Goal: Task Accomplishment & Management: Complete application form

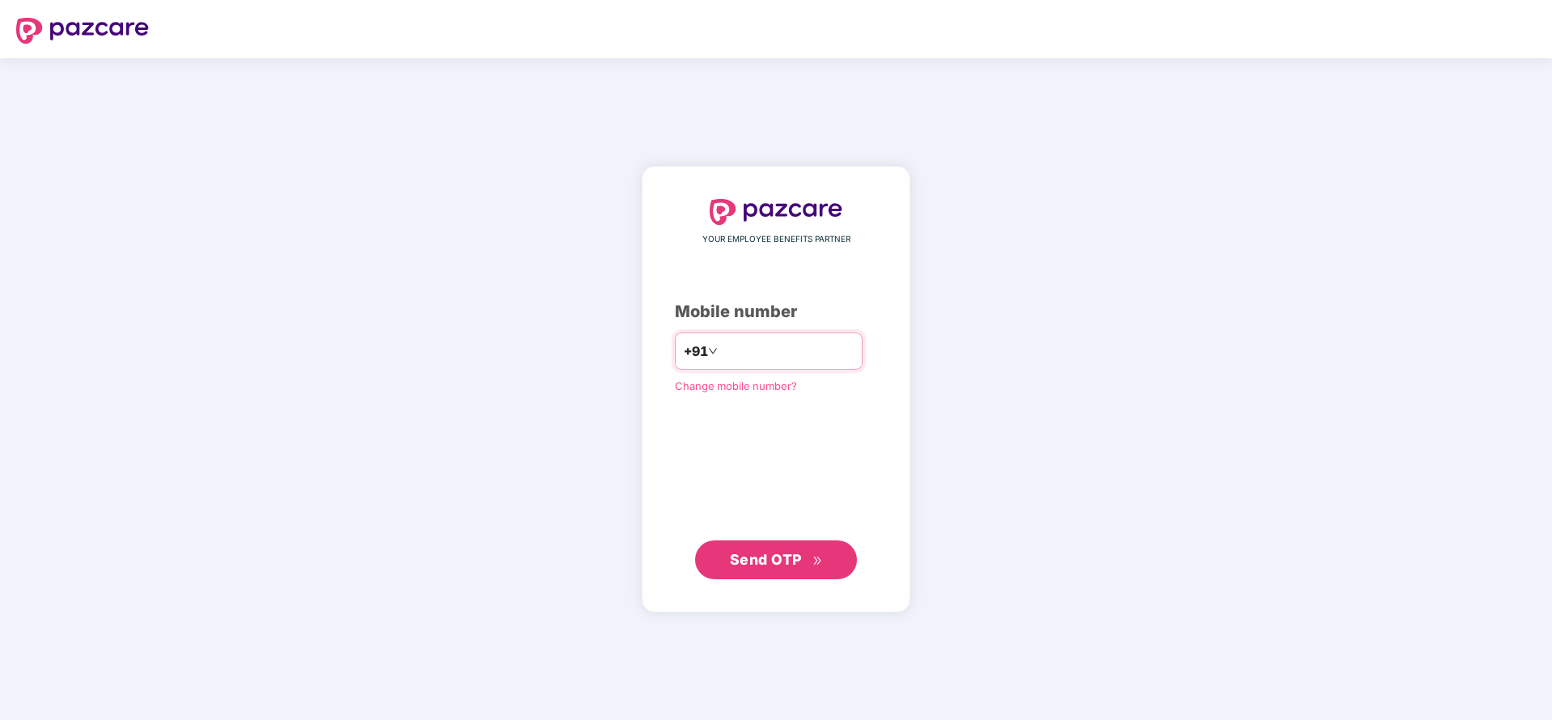
click at [794, 350] on input "number" at bounding box center [787, 351] width 133 height 26
type input "**********"
click at [799, 557] on span "Send OTP" at bounding box center [766, 558] width 72 height 17
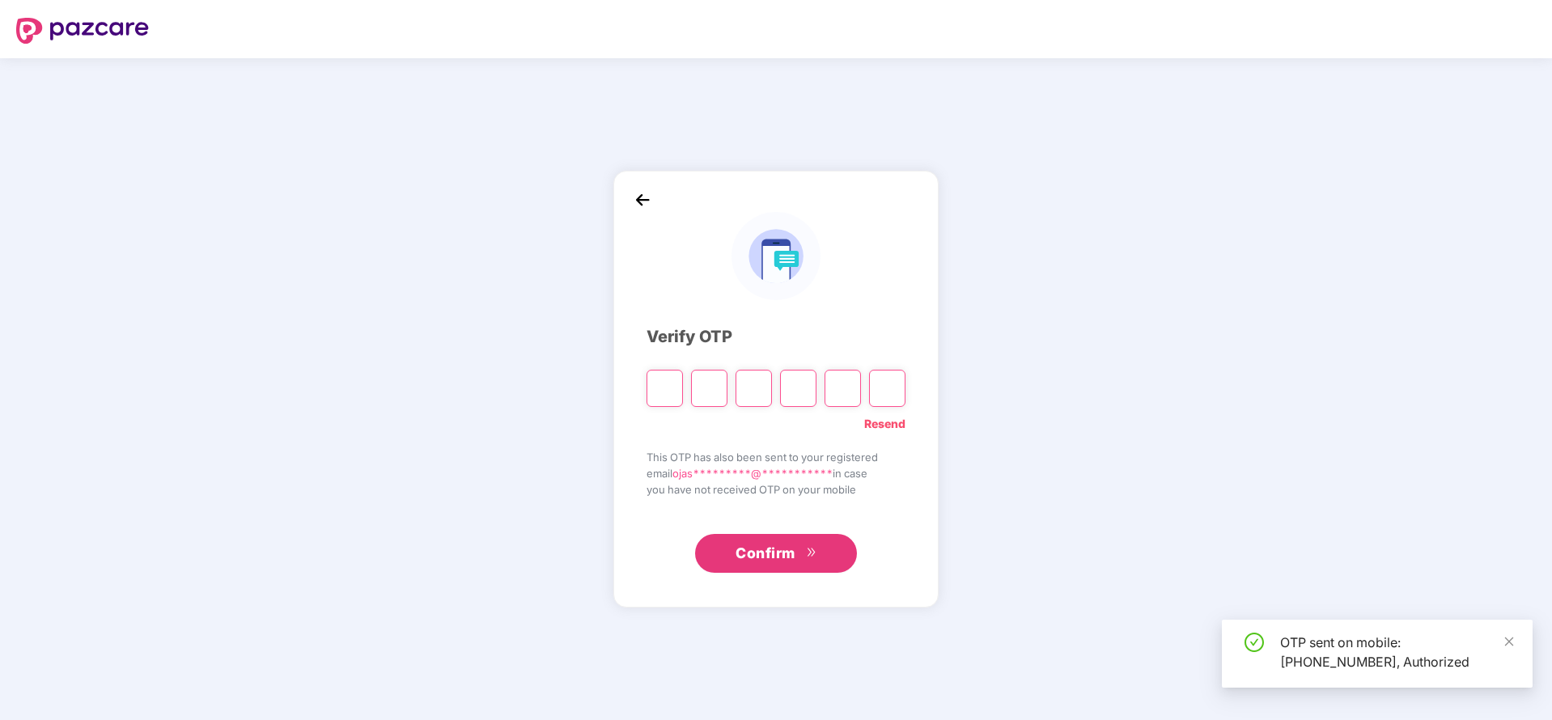
type input "*"
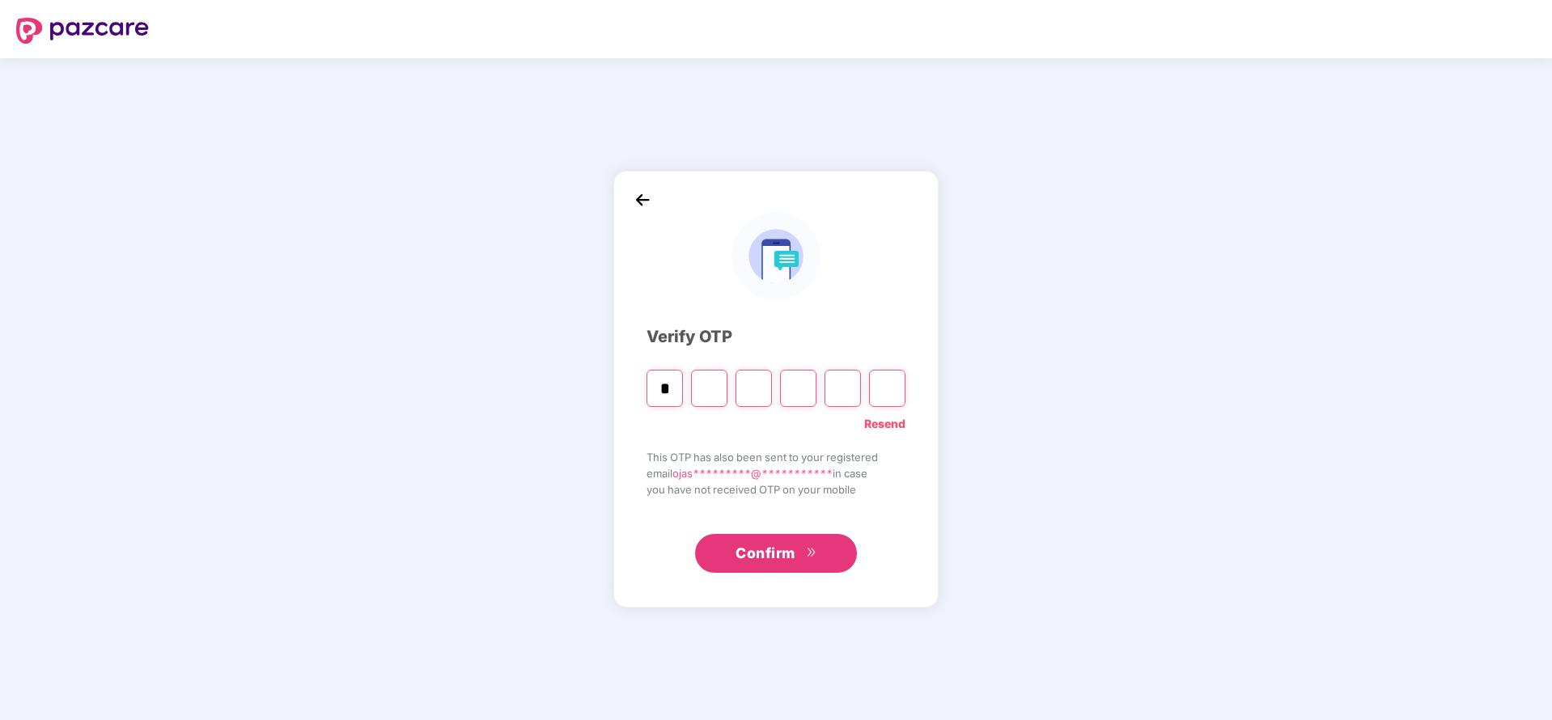
type input "*"
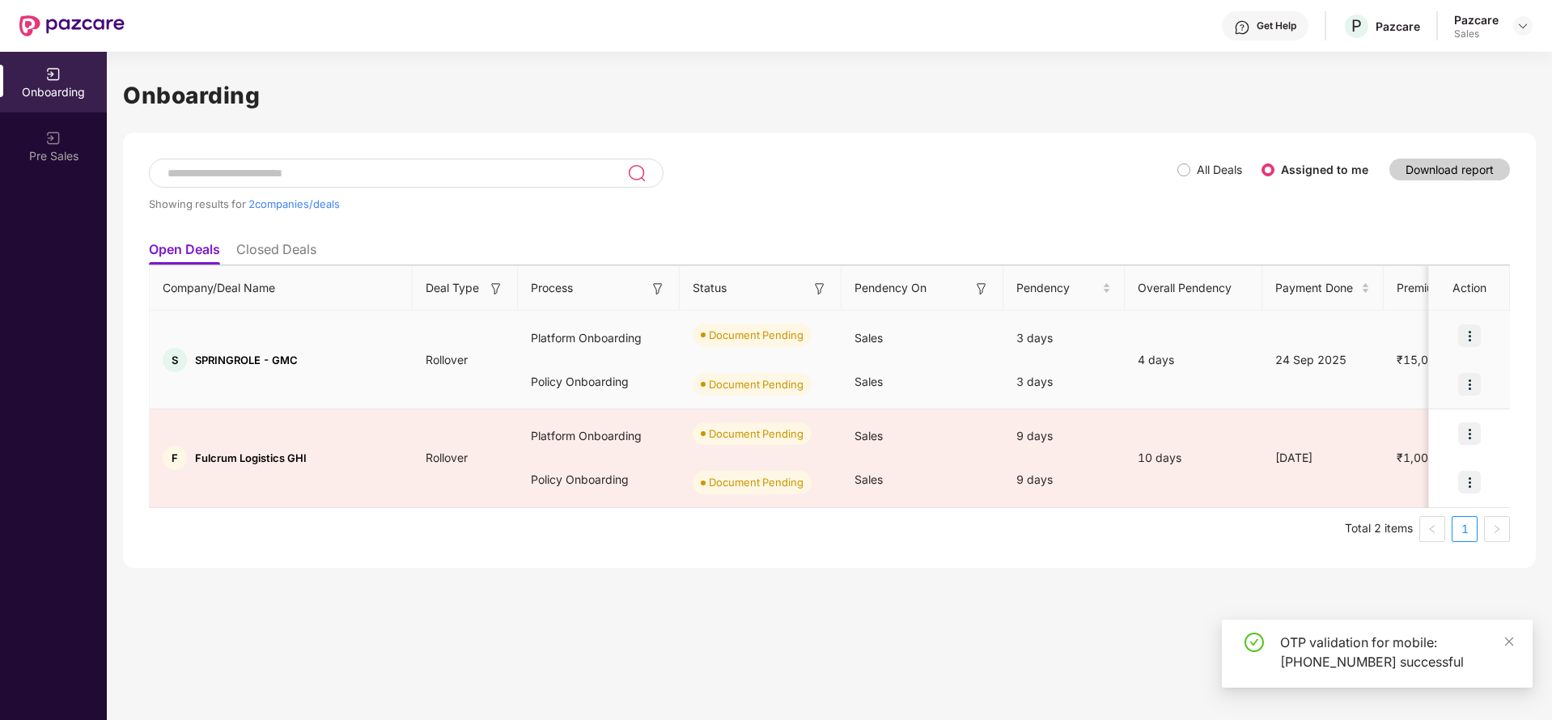
click at [1471, 330] on img at bounding box center [1469, 335] width 23 height 23
click at [1411, 371] on span "Upload Documents" at bounding box center [1395, 377] width 134 height 18
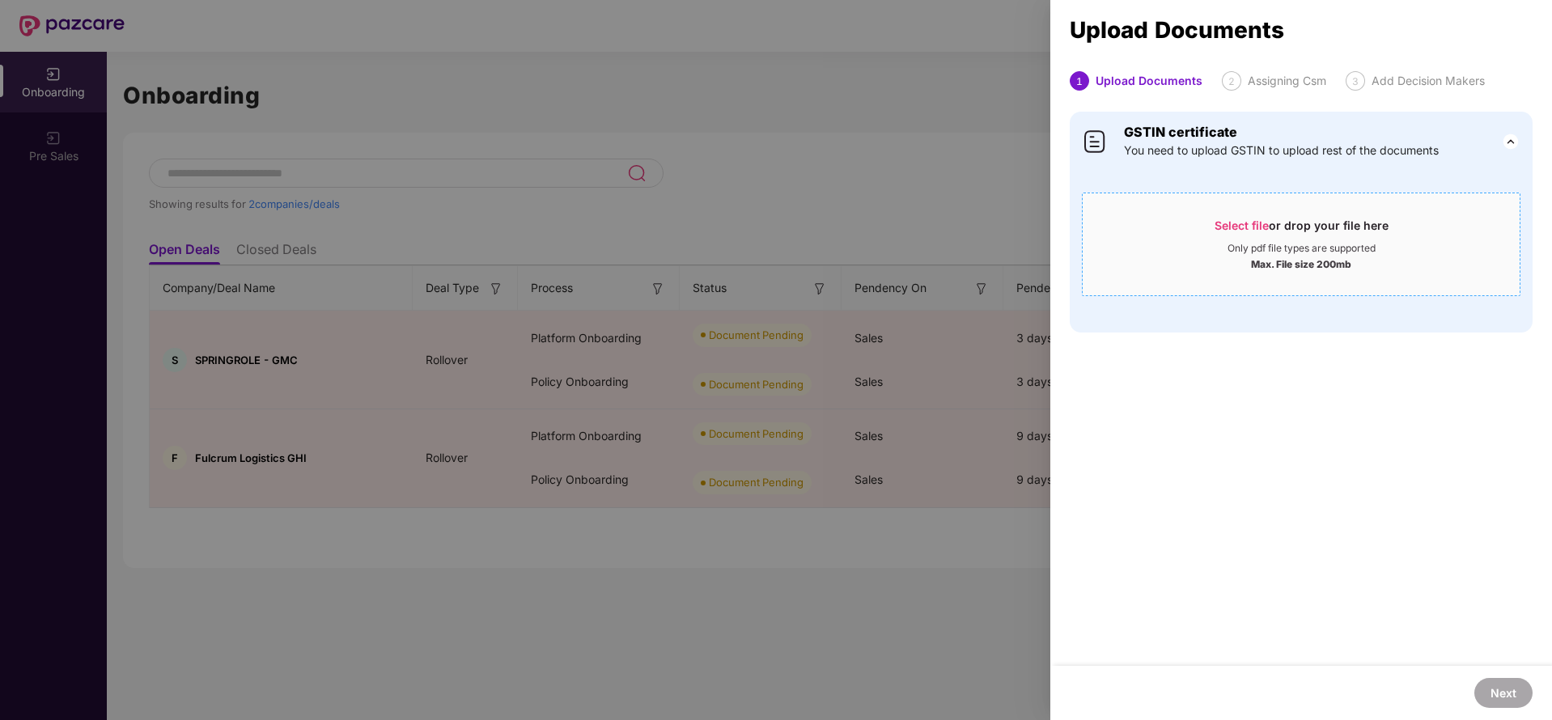
click at [1262, 228] on span "Select file" at bounding box center [1241, 225] width 54 height 14
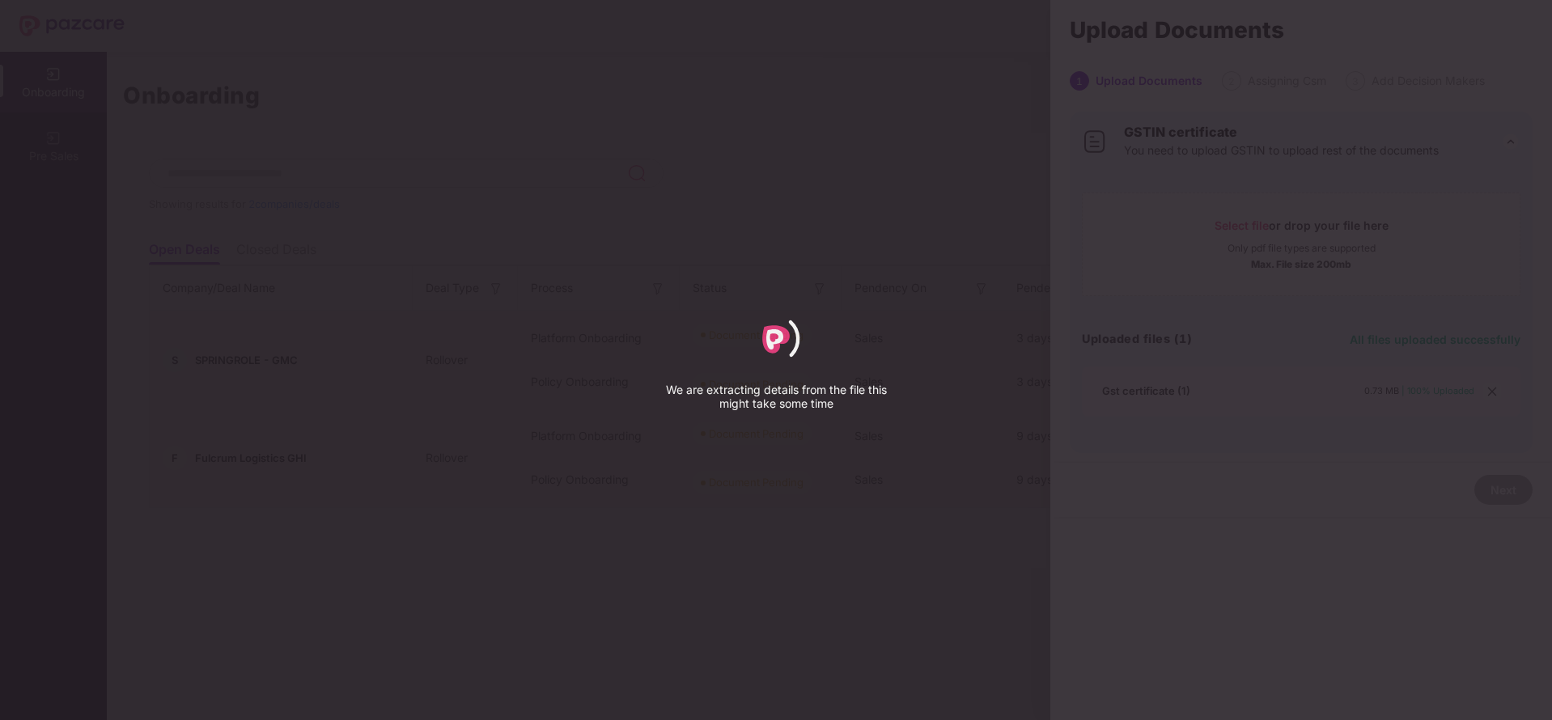
select select "****"
select select "******"
select select "**********"
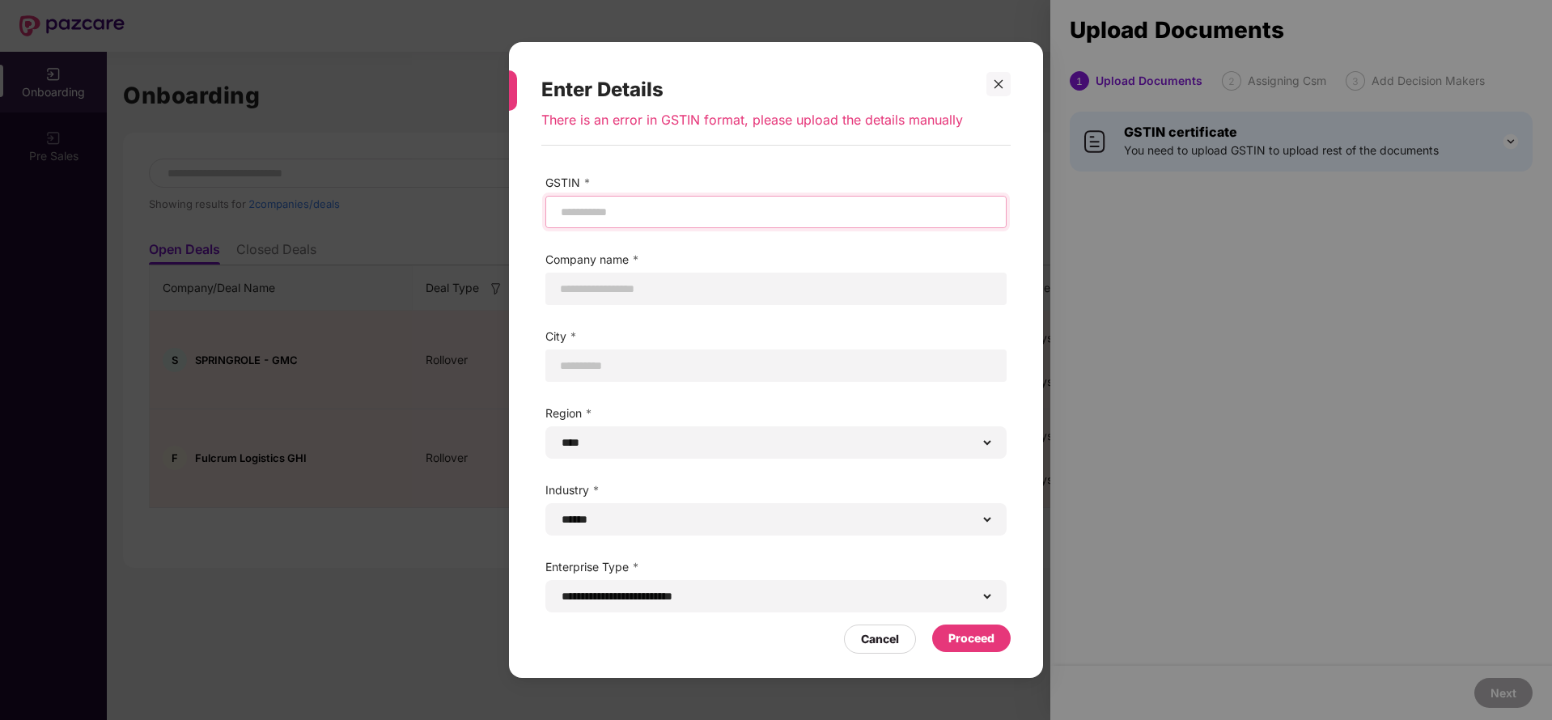
click at [646, 214] on input "text" at bounding box center [776, 212] width 434 height 17
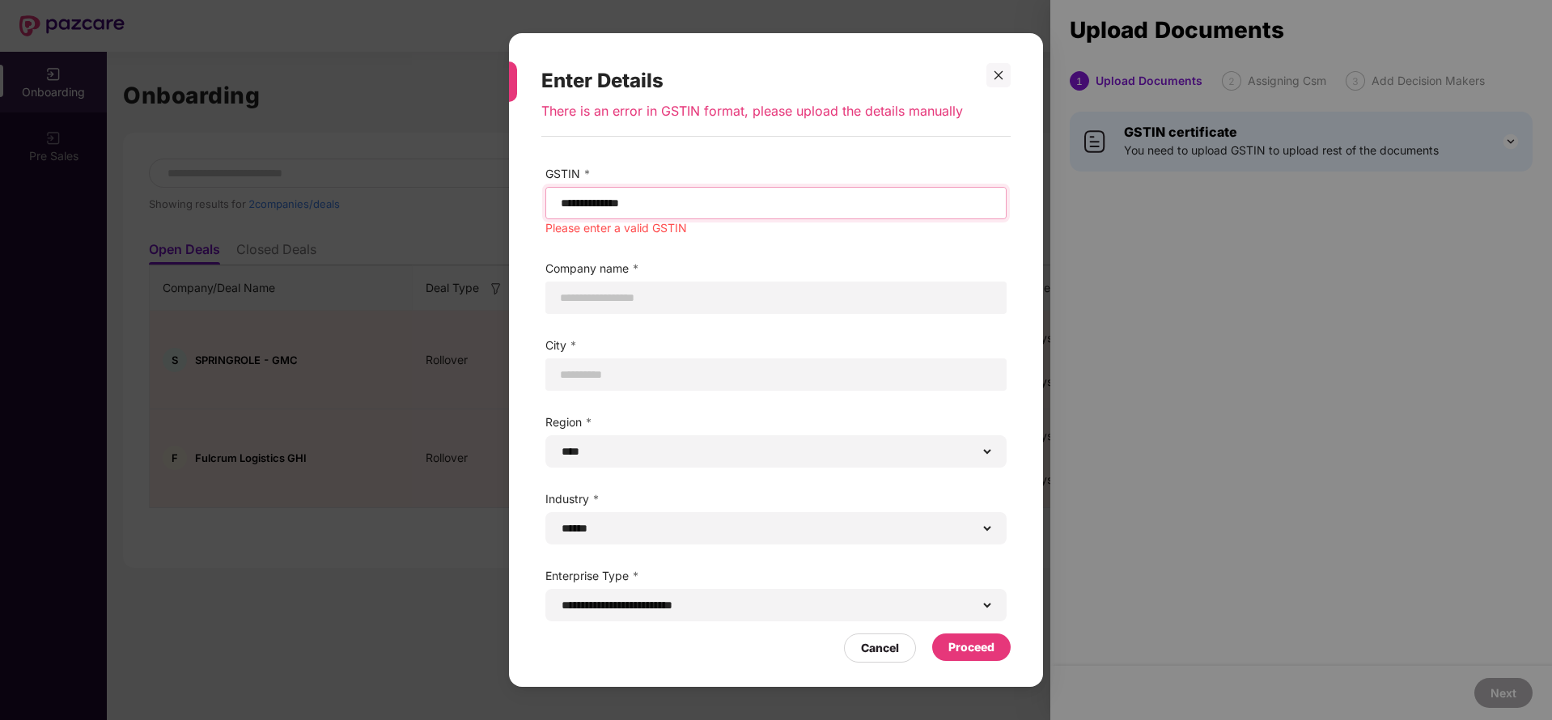
type input "**********"
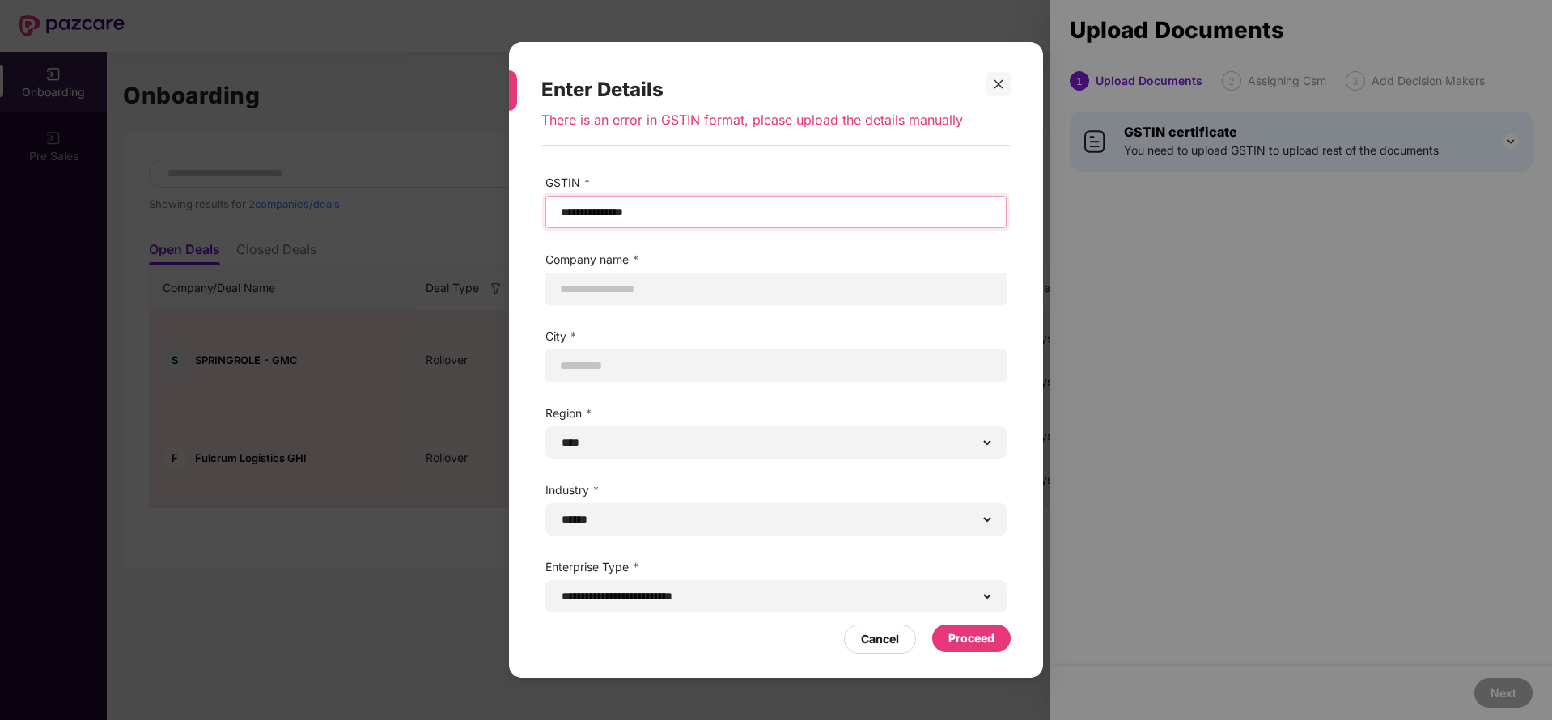
select select "*****"
type input "**********"
click at [617, 289] on input "text" at bounding box center [776, 289] width 434 height 17
click at [639, 287] on input "**********" at bounding box center [776, 289] width 434 height 17
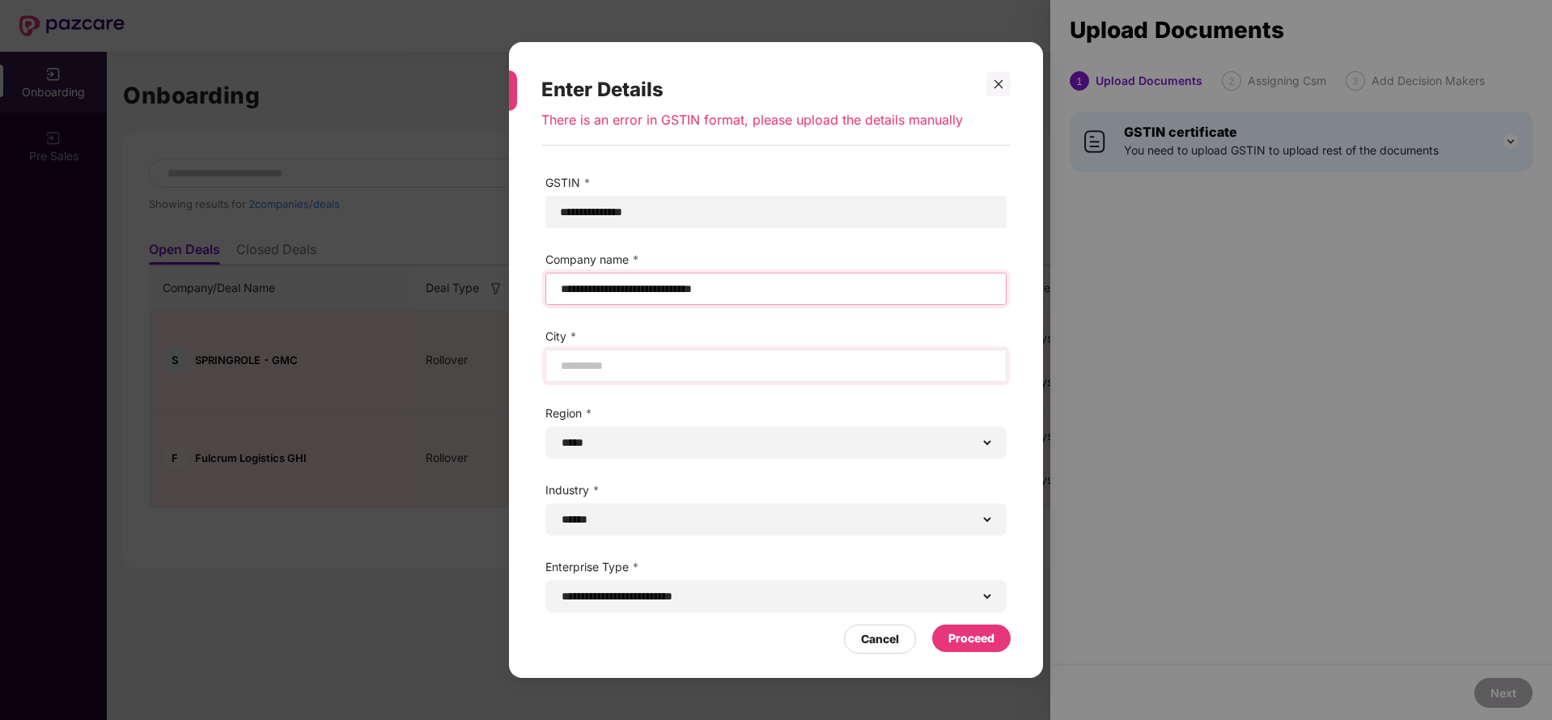
type input "**********"
click at [621, 363] on input "text" at bounding box center [776, 366] width 434 height 17
type input "*********"
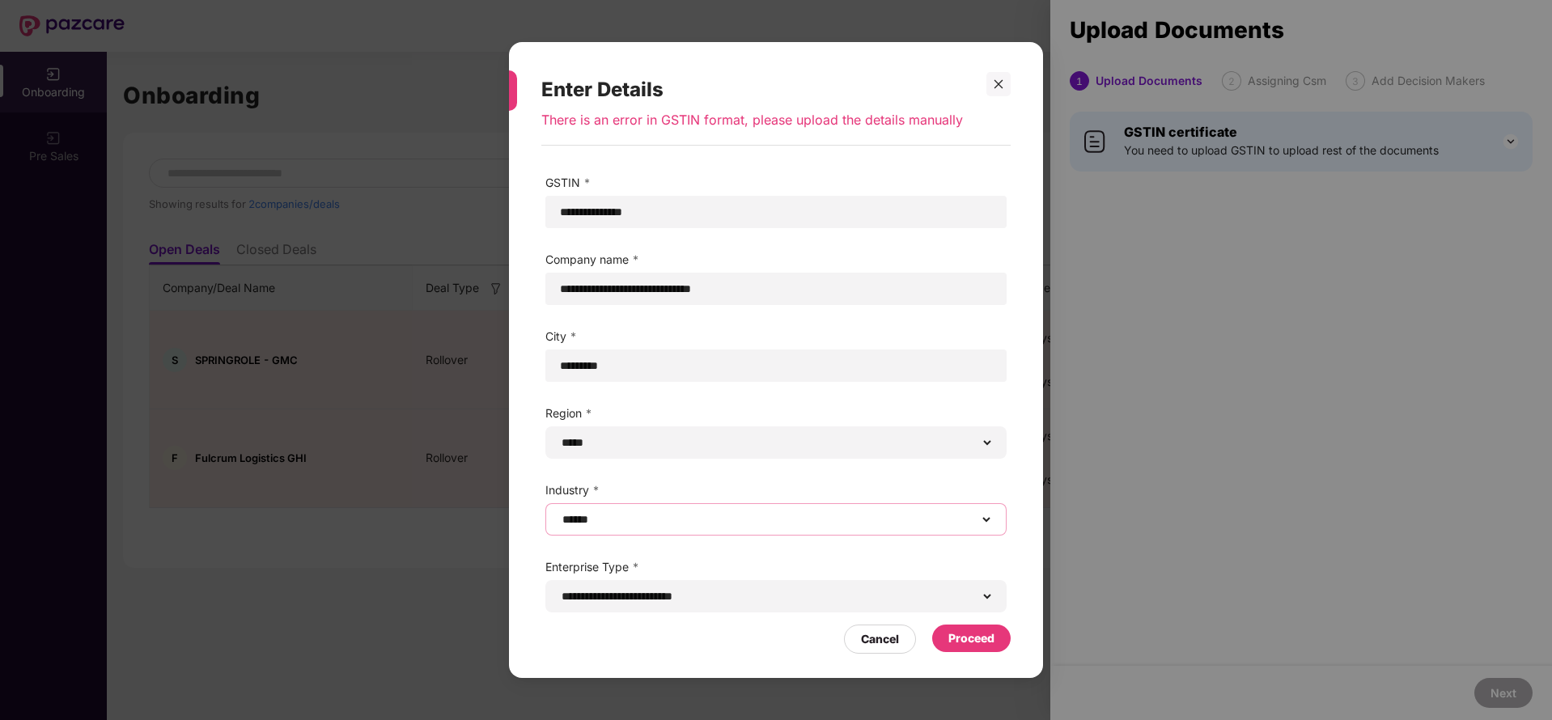
click at [661, 523] on select "**********" at bounding box center [776, 519] width 434 height 13
click at [559, 513] on select "**********" at bounding box center [776, 519] width 434 height 13
click at [724, 595] on select "**********" at bounding box center [776, 596] width 434 height 13
click at [559, 590] on select "**********" at bounding box center [776, 596] width 434 height 13
click at [969, 632] on div "Proceed" at bounding box center [971, 638] width 46 height 18
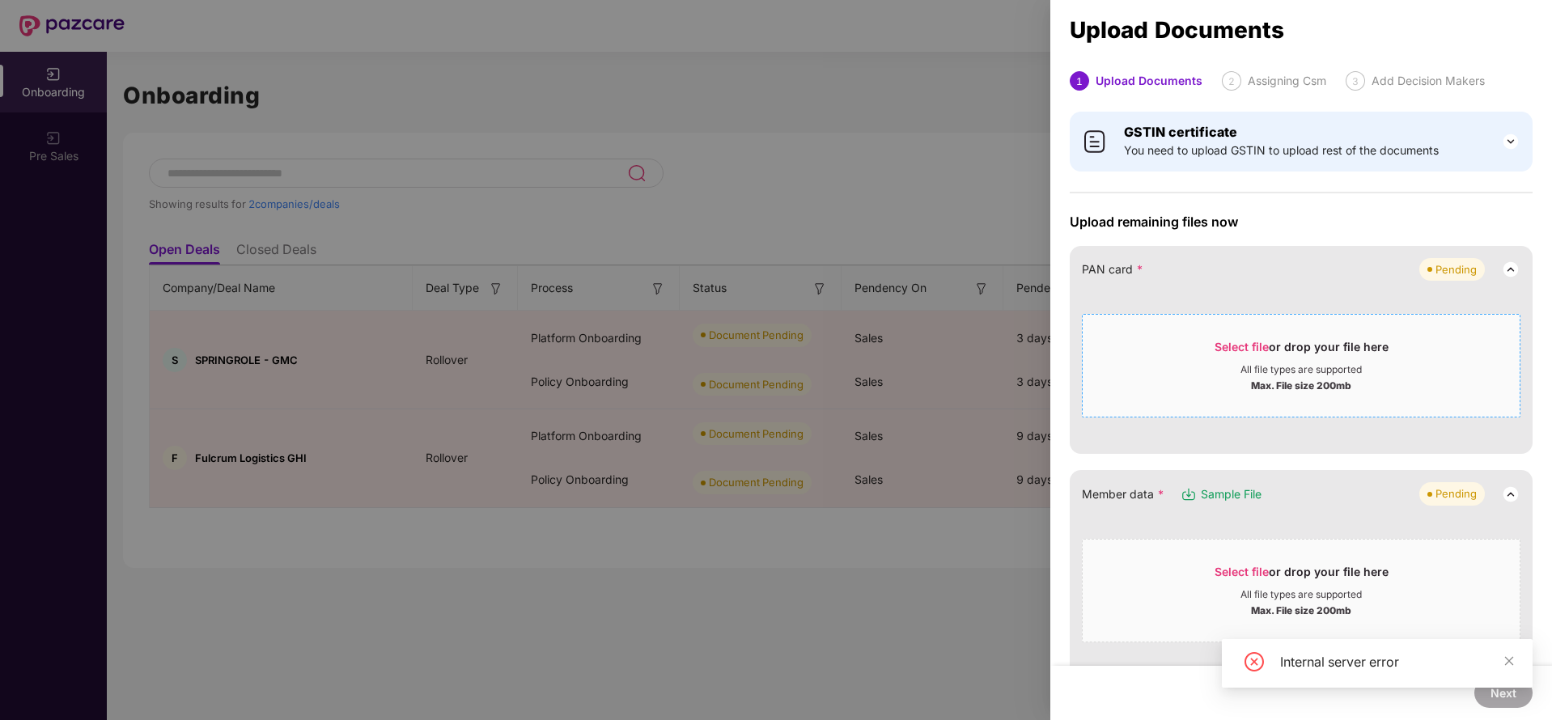
click at [1248, 364] on div "All file types are supported" at bounding box center [1300, 369] width 121 height 13
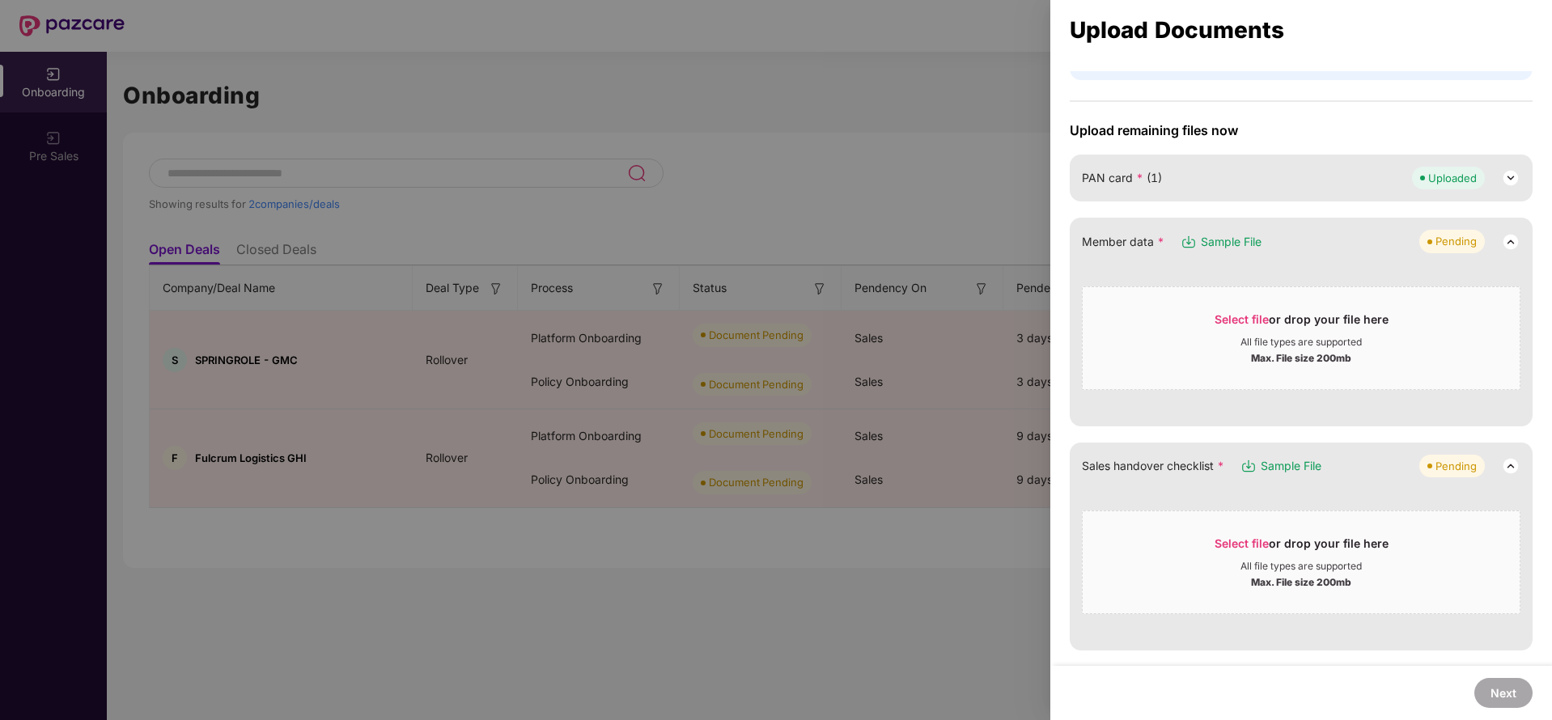
scroll to position [87, 0]
drag, startPoint x: 1234, startPoint y: 307, endPoint x: 799, endPoint y: 117, distance: 474.3
click at [799, 117] on div at bounding box center [776, 360] width 1552 height 720
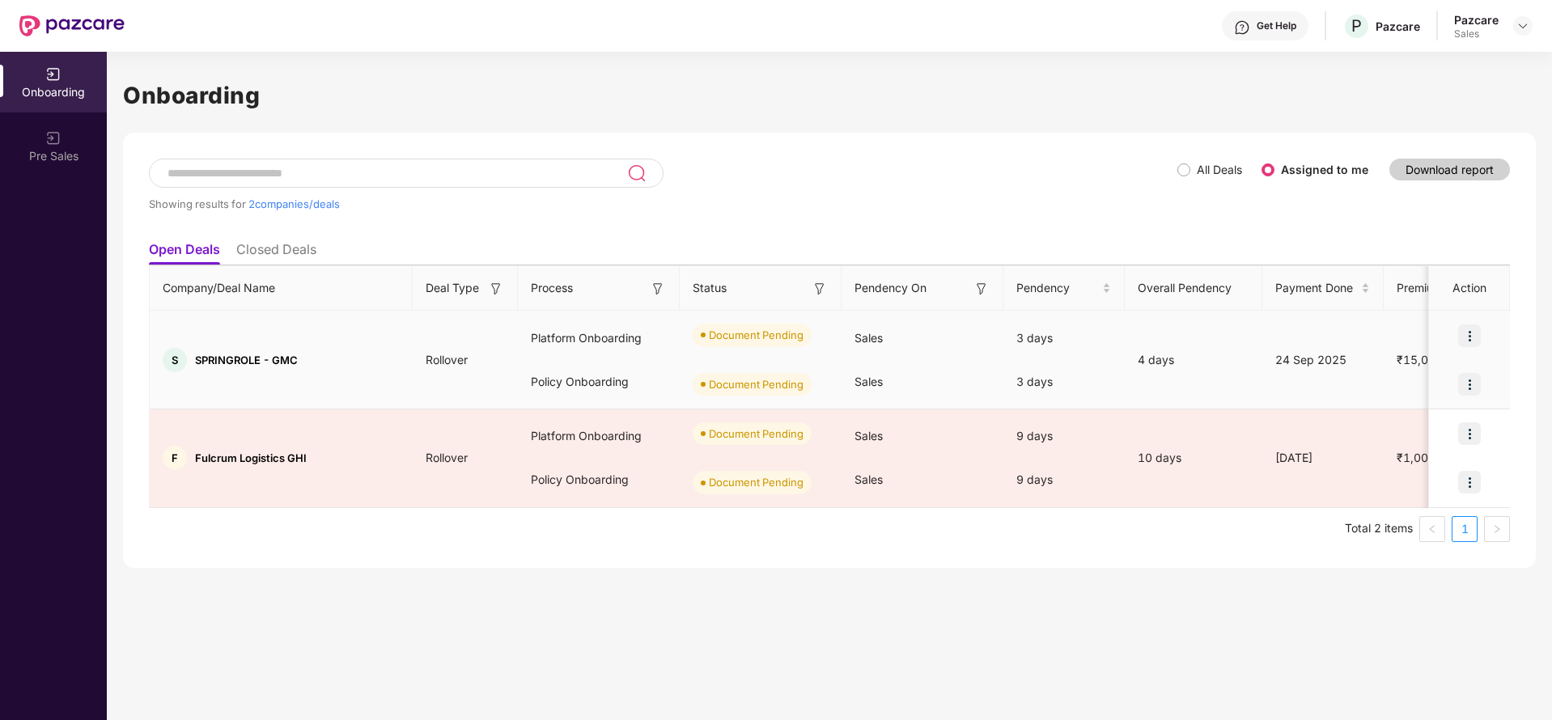
click at [1477, 337] on img at bounding box center [1469, 335] width 23 height 23
click at [1417, 371] on span "Upload Documents" at bounding box center [1395, 377] width 134 height 18
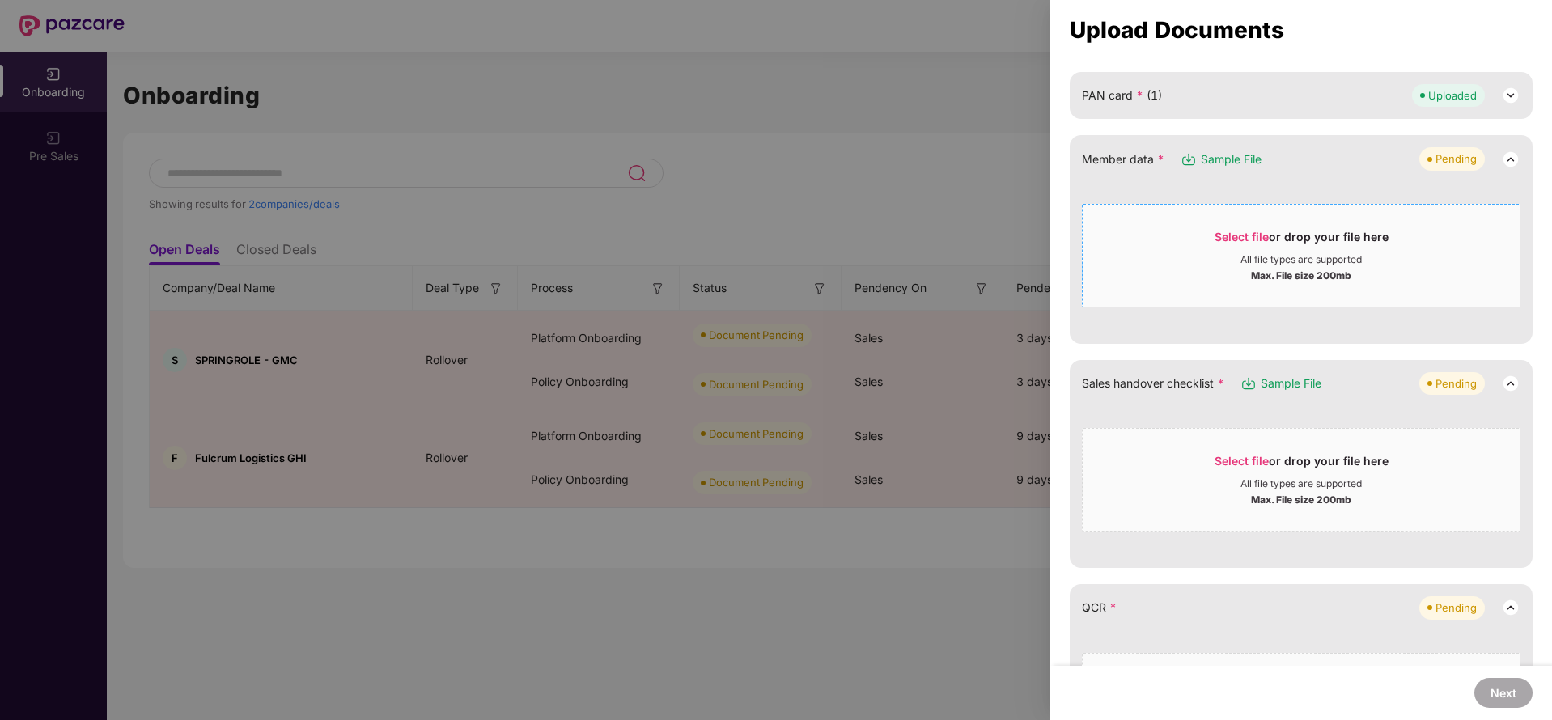
scroll to position [170, 0]
click at [1279, 231] on span "Select file or drop your file here All file types are supported Max. File size …" at bounding box center [1301, 260] width 437 height 78
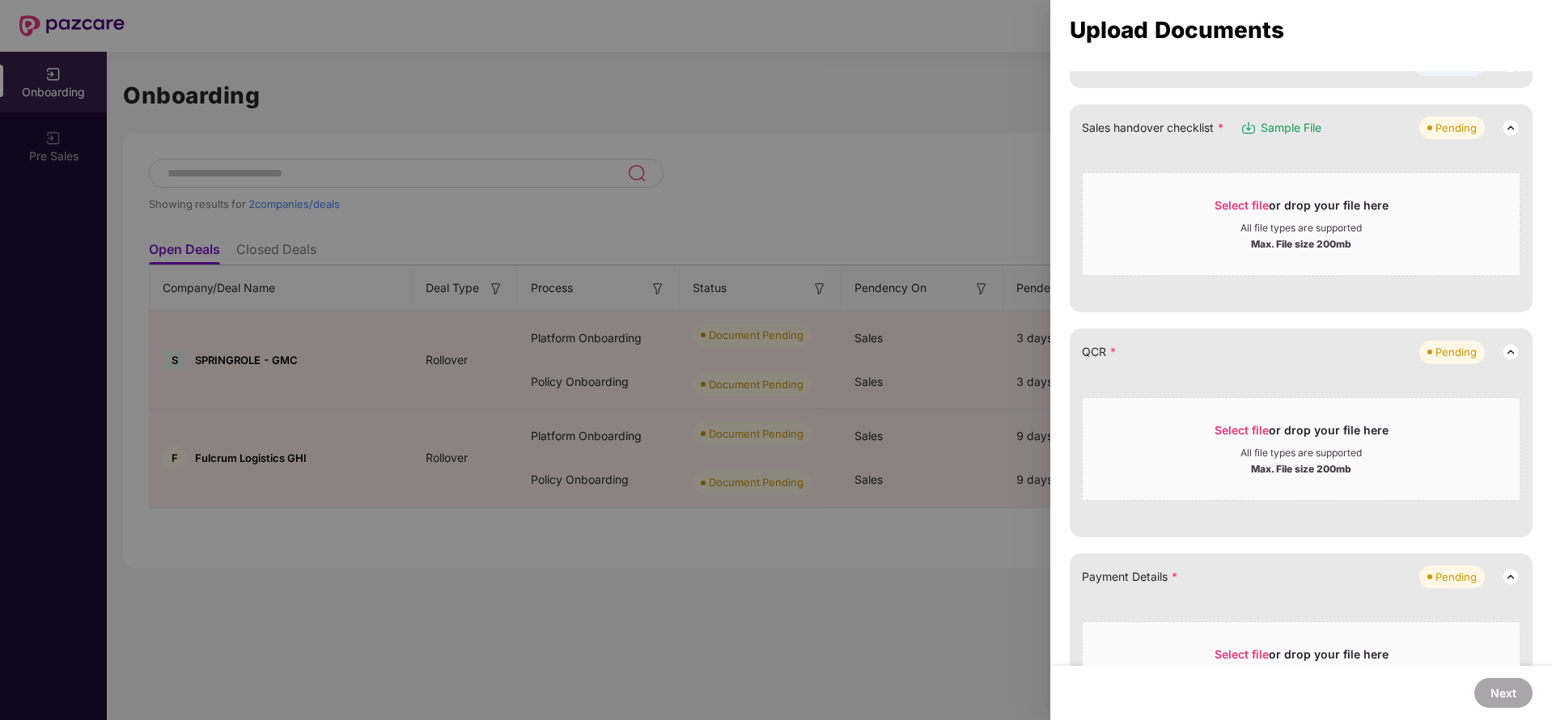
scroll to position [267, 0]
click at [1269, 209] on div "Select file or drop your file here" at bounding box center [1301, 211] width 174 height 24
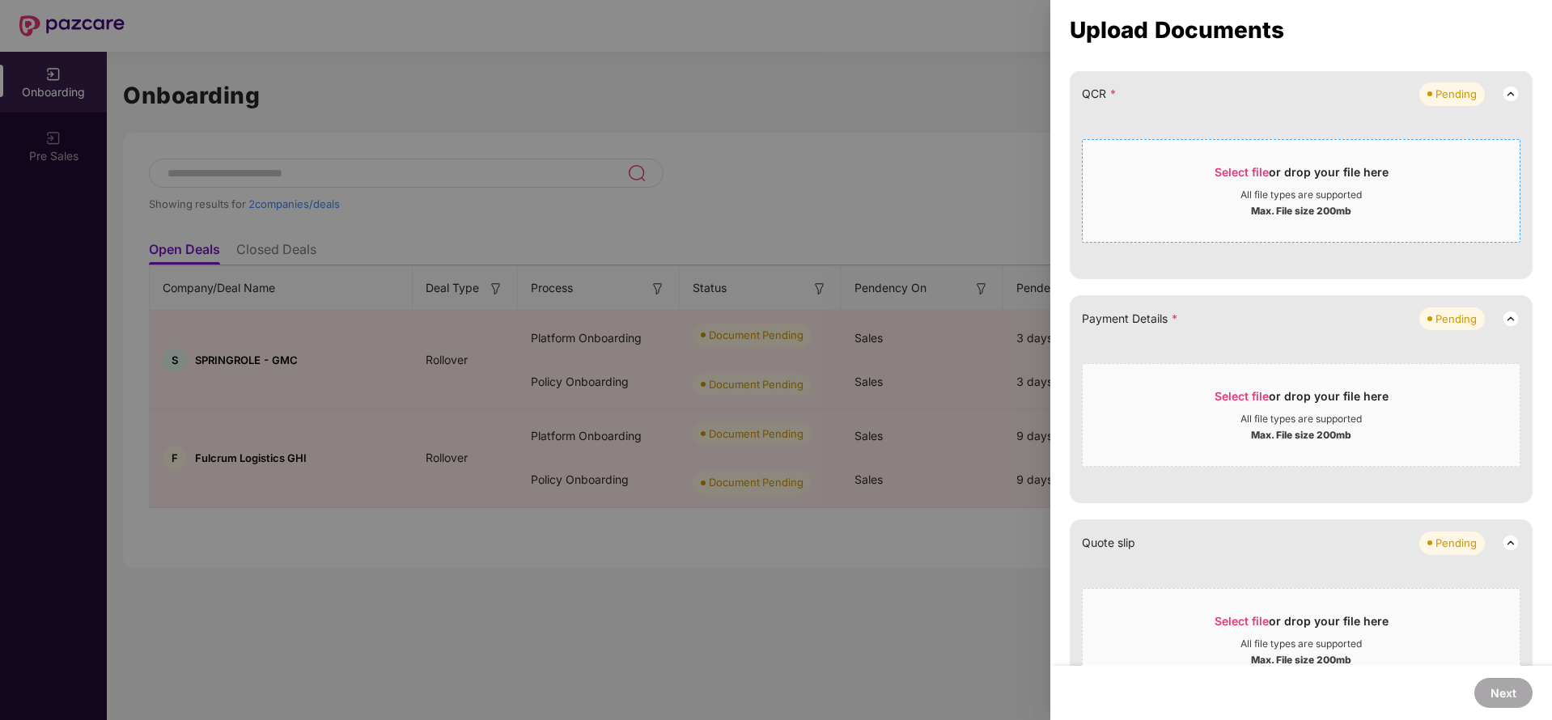
scroll to position [364, 0]
click at [1265, 168] on span "Select file" at bounding box center [1241, 174] width 54 height 14
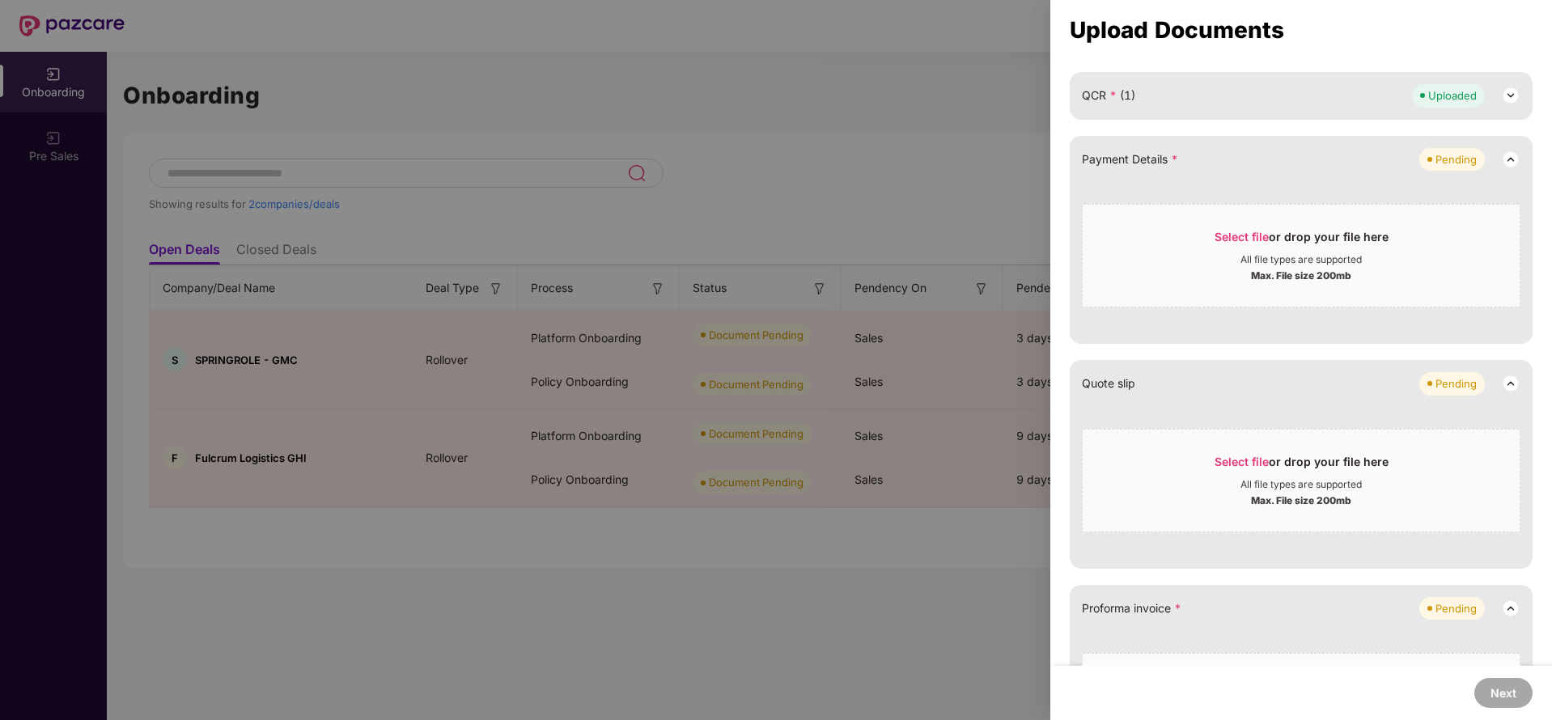
scroll to position [272, 0]
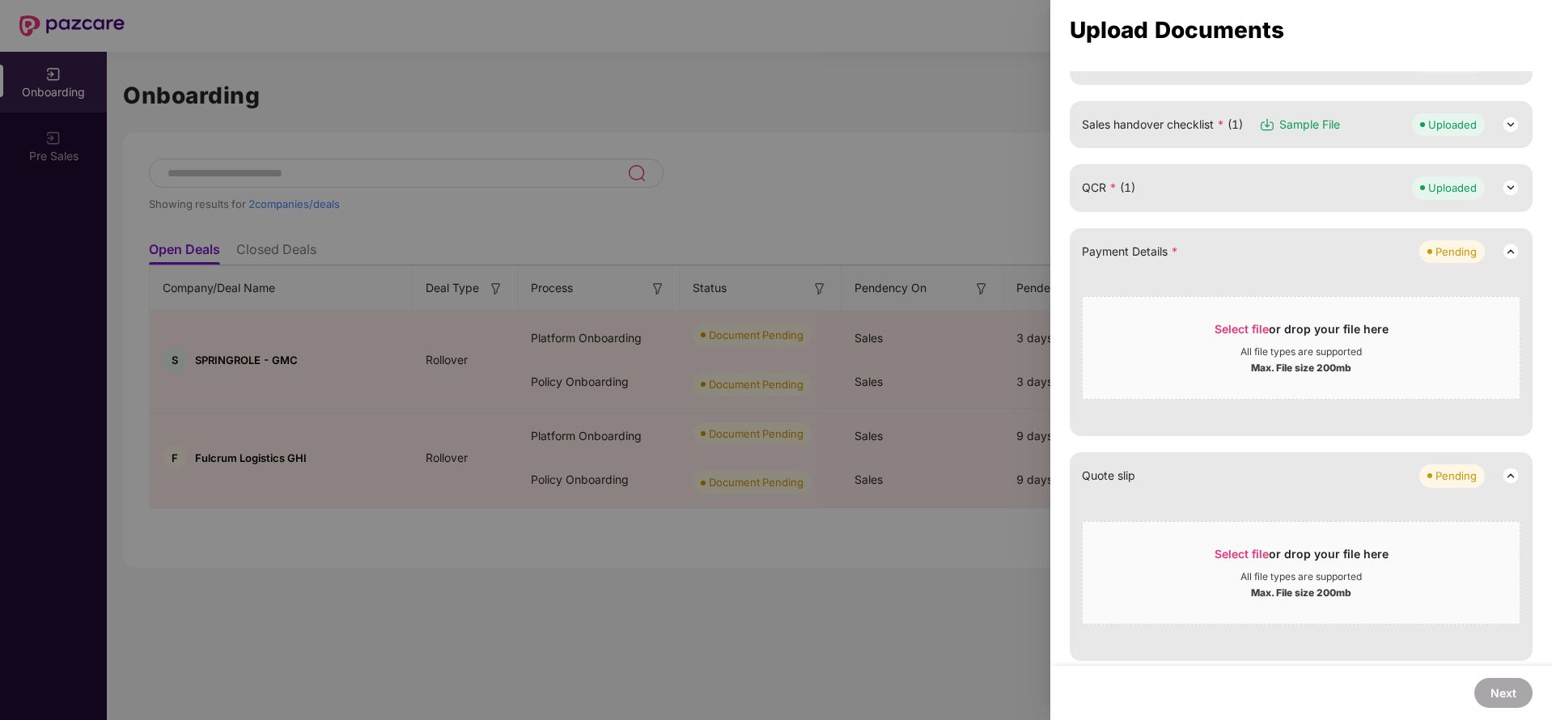
click at [1507, 186] on img at bounding box center [1510, 187] width 19 height 19
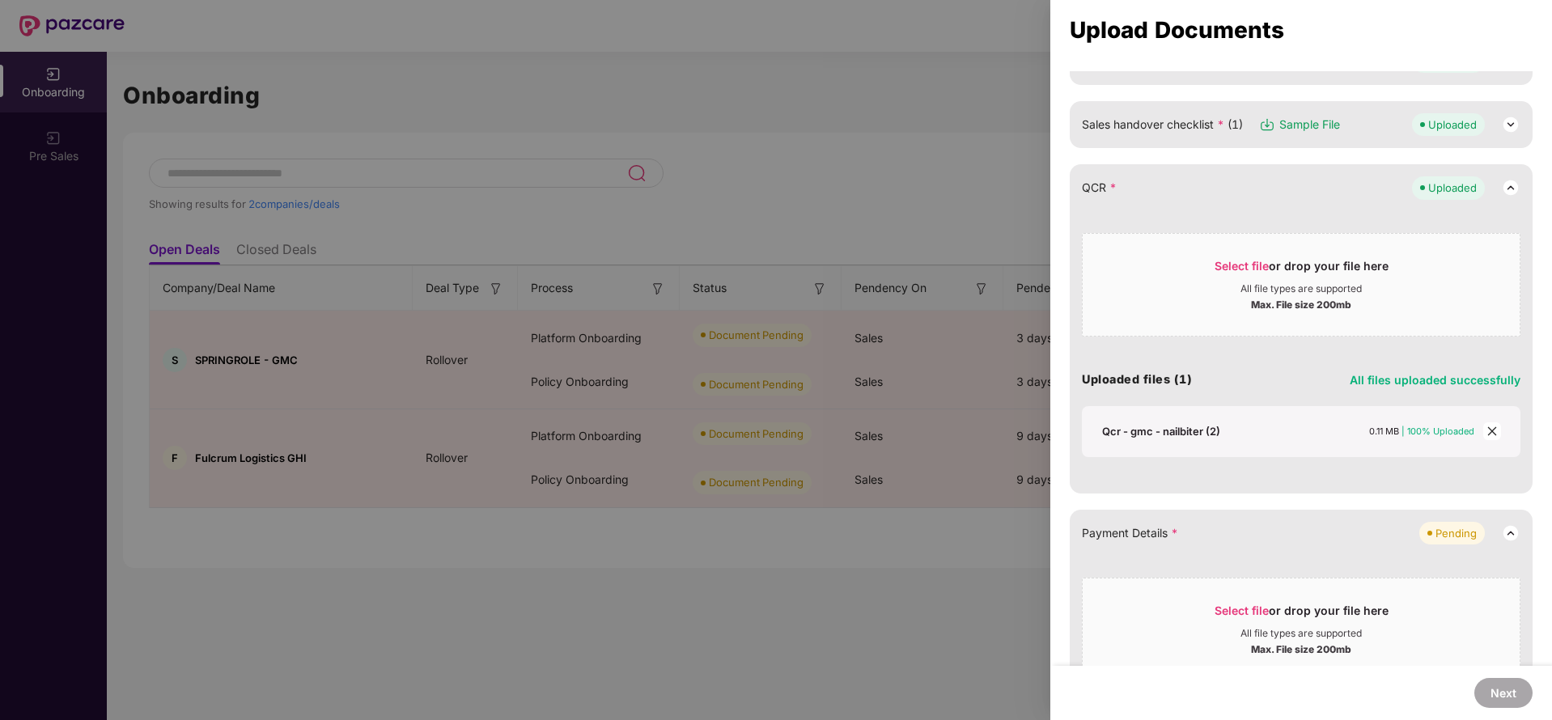
click at [1486, 426] on icon "close" at bounding box center [1491, 431] width 11 height 11
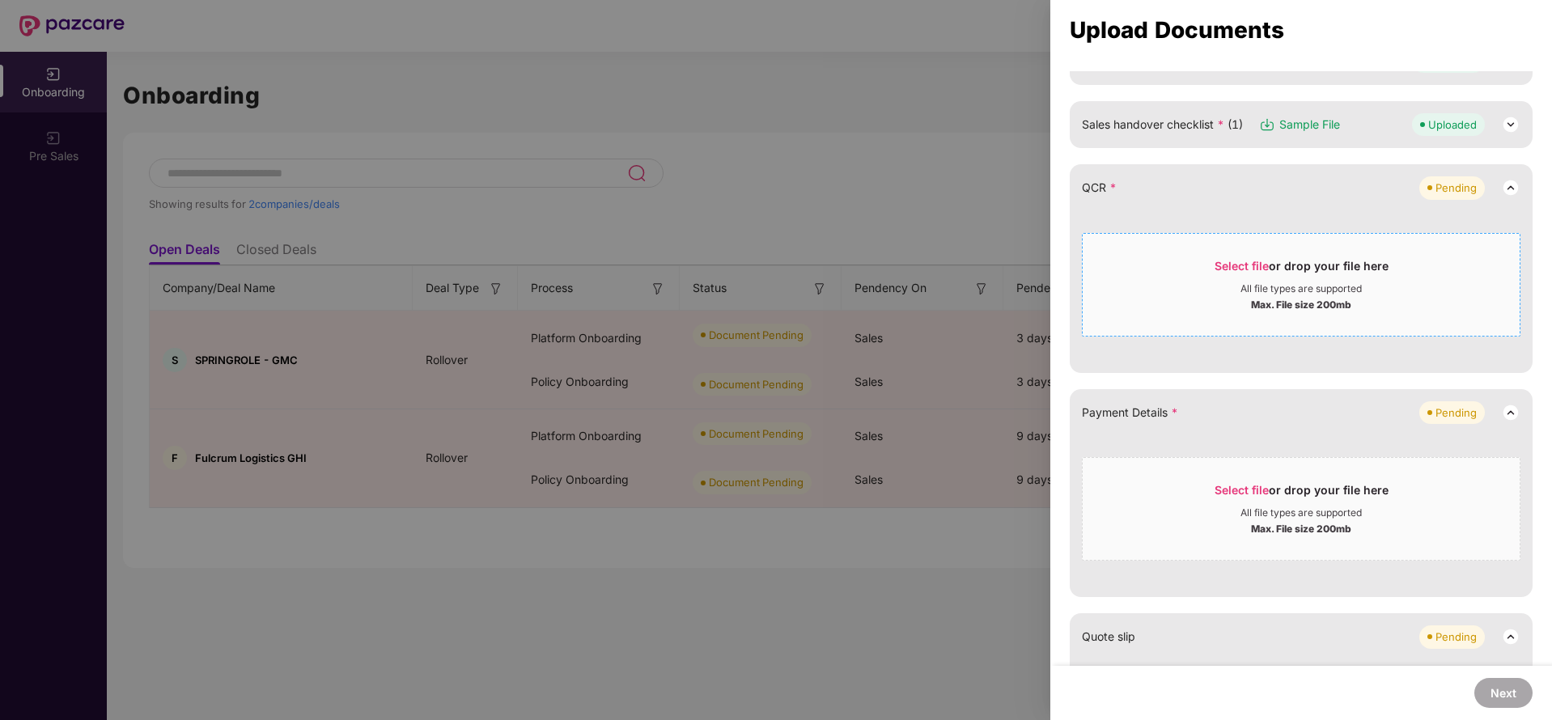
click at [1231, 243] on div "Select file or drop your file here All file types are supported Max. File size …" at bounding box center [1301, 285] width 439 height 104
click at [1258, 255] on span "Select file or drop your file here All file types are supported Max. File size …" at bounding box center [1301, 285] width 437 height 78
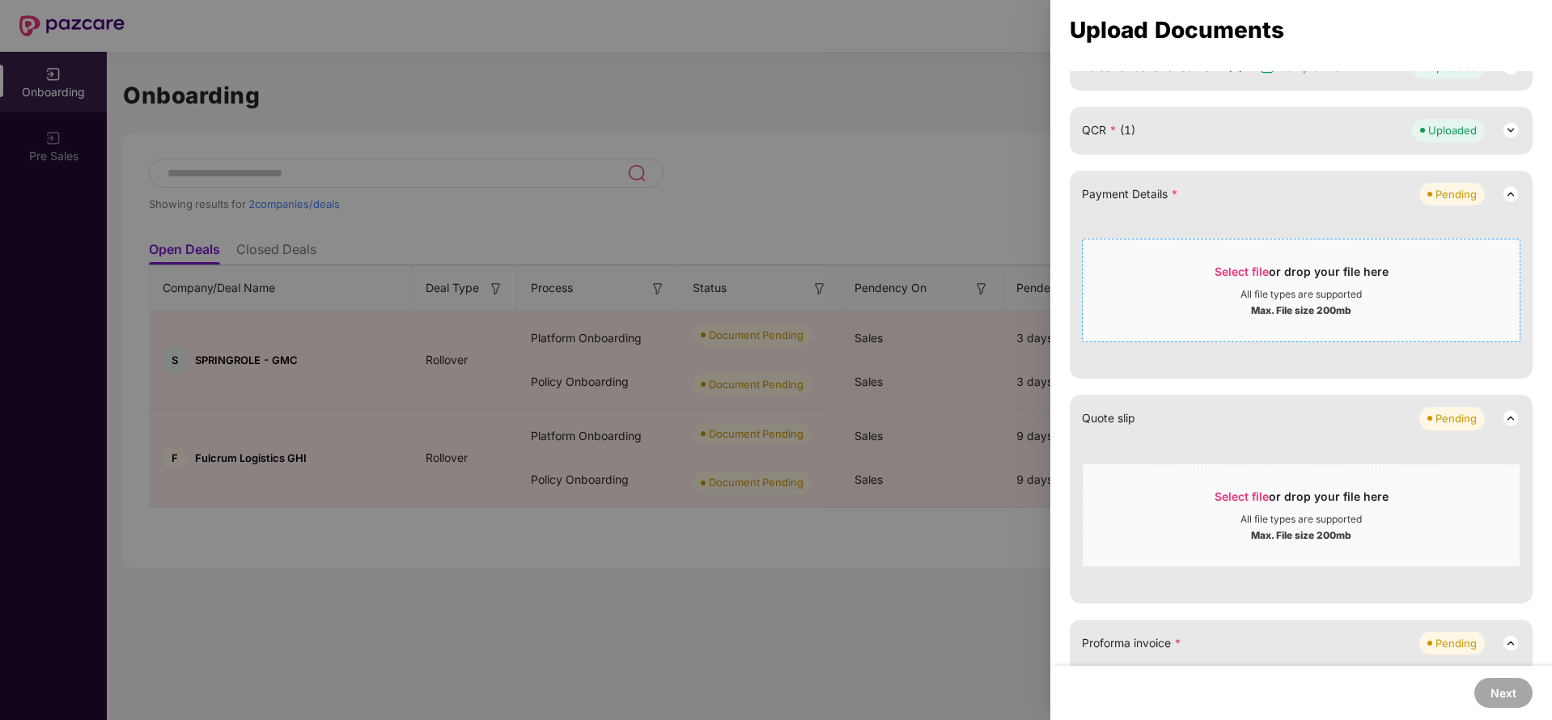
scroll to position [330, 0]
click at [1475, 300] on div "Max. File size 200mb" at bounding box center [1301, 308] width 437 height 16
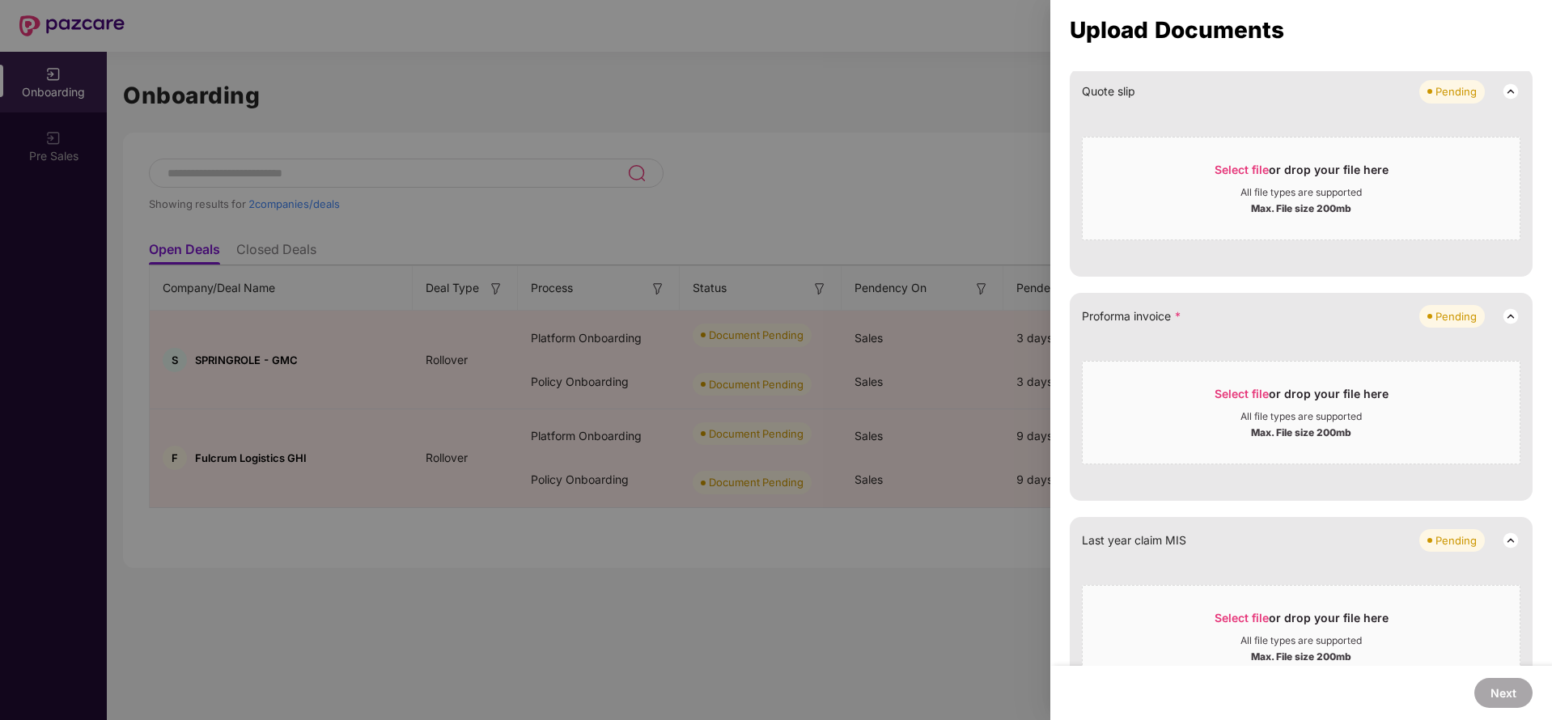
scroll to position [502, 0]
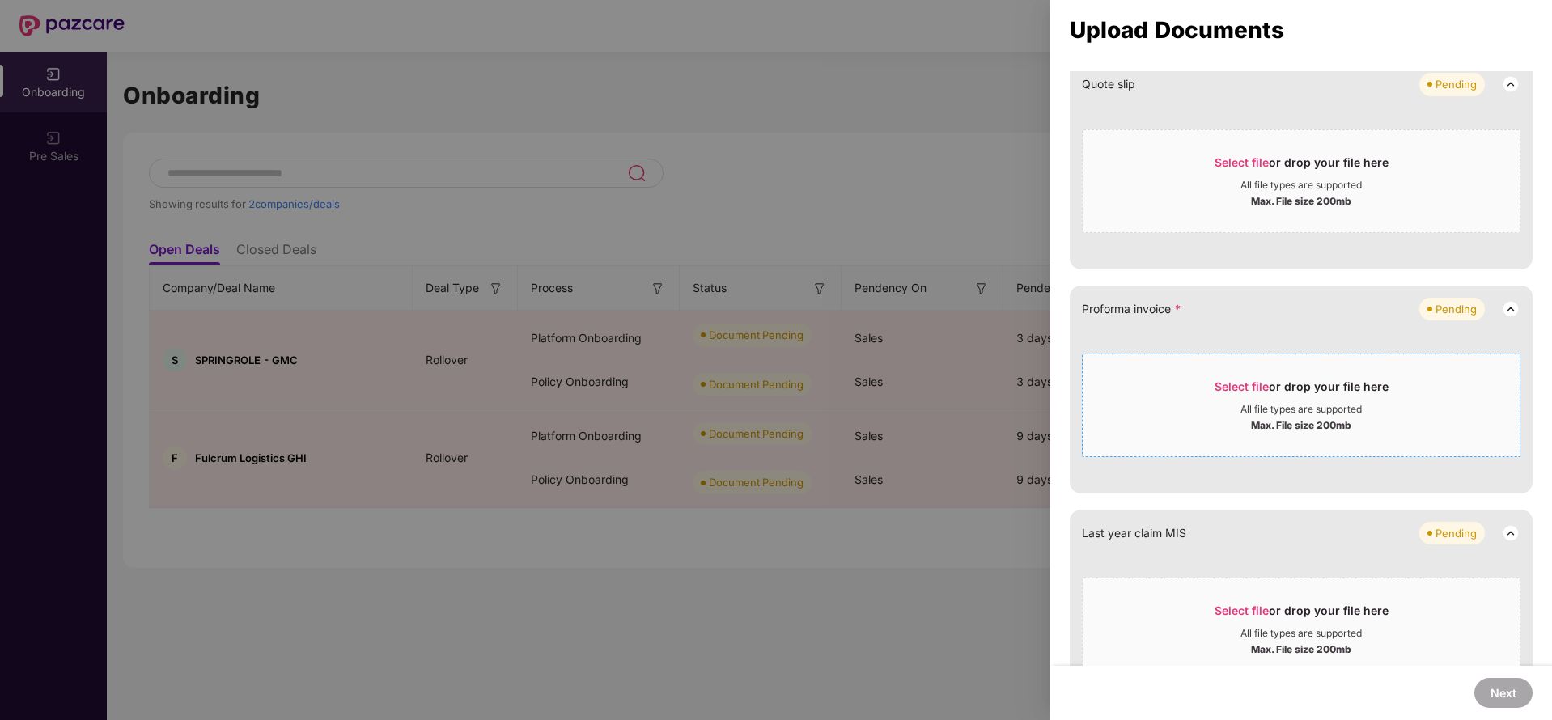
click at [1479, 374] on span "Select file or drop your file here All file types are supported Max. File size …" at bounding box center [1301, 406] width 437 height 78
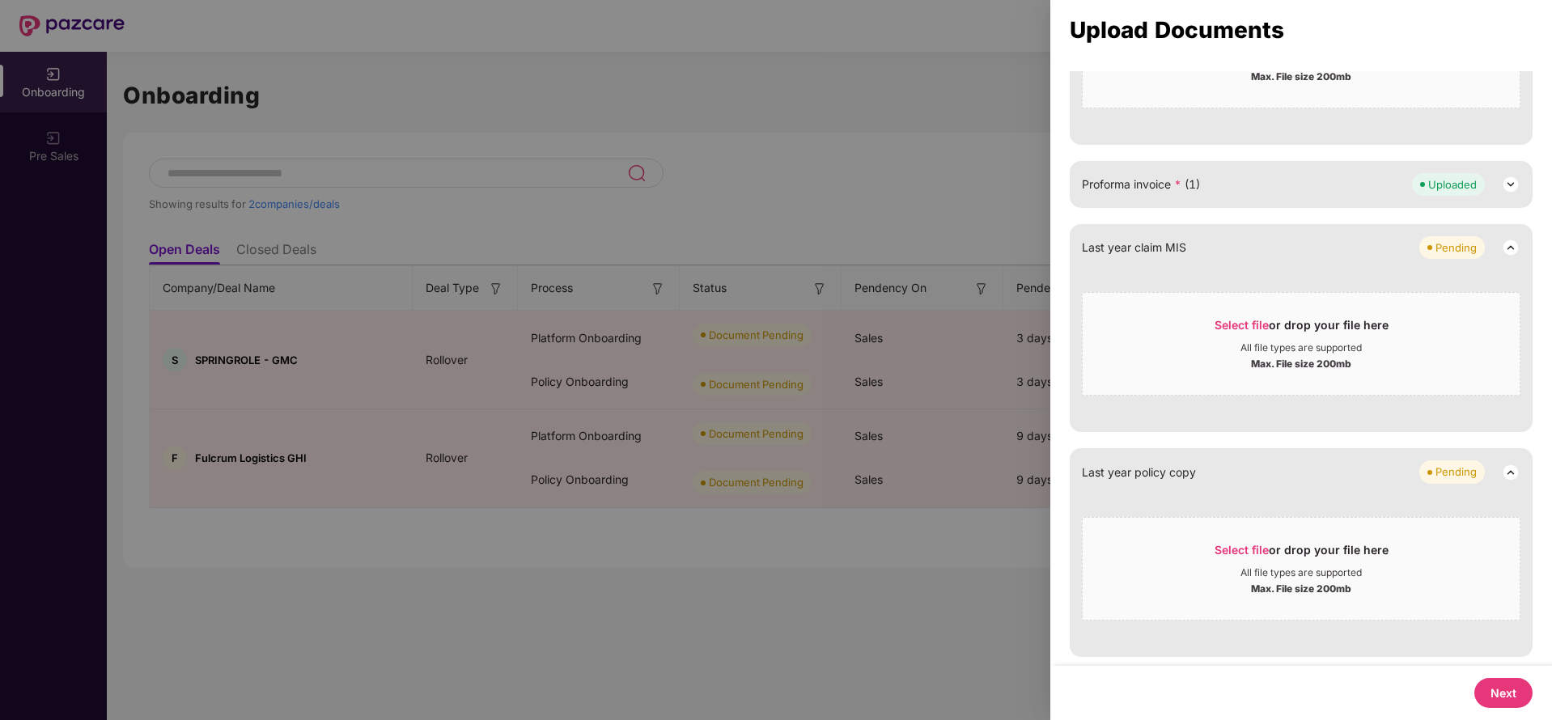
scroll to position [628, 0]
click at [1482, 693] on button "Next" at bounding box center [1503, 693] width 58 height 30
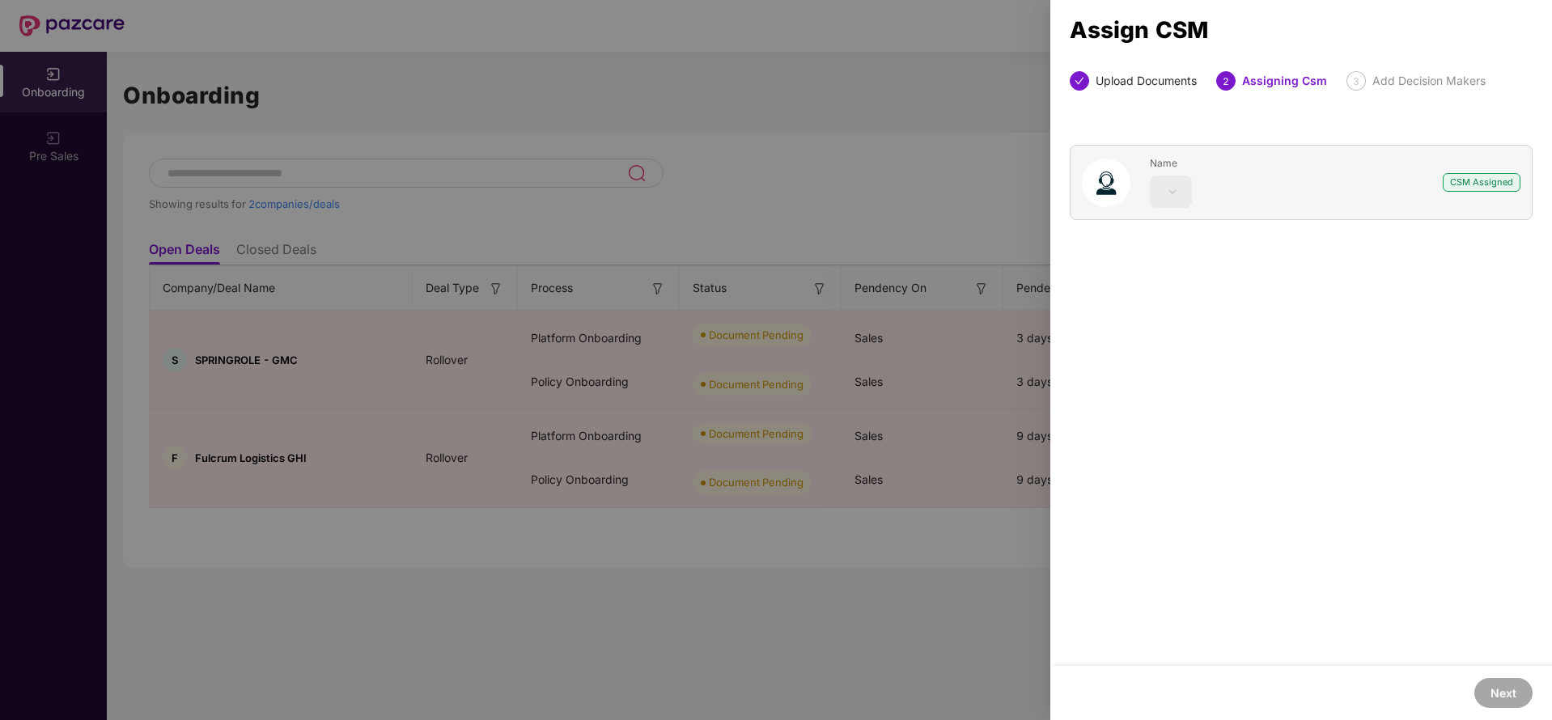
drag, startPoint x: 1482, startPoint y: 693, endPoint x: 1162, endPoint y: 184, distance: 602.1
click at [1162, 184] on div "Upload Documents 2 Assigning Csm 3 Add Decision Makers Name CSM Assigned Next" at bounding box center [1301, 395] width 502 height 649
click at [1152, 79] on div "Upload Documents" at bounding box center [1146, 80] width 101 height 19
click at [1467, 188] on div "CSM Assigned" at bounding box center [1482, 182] width 78 height 19
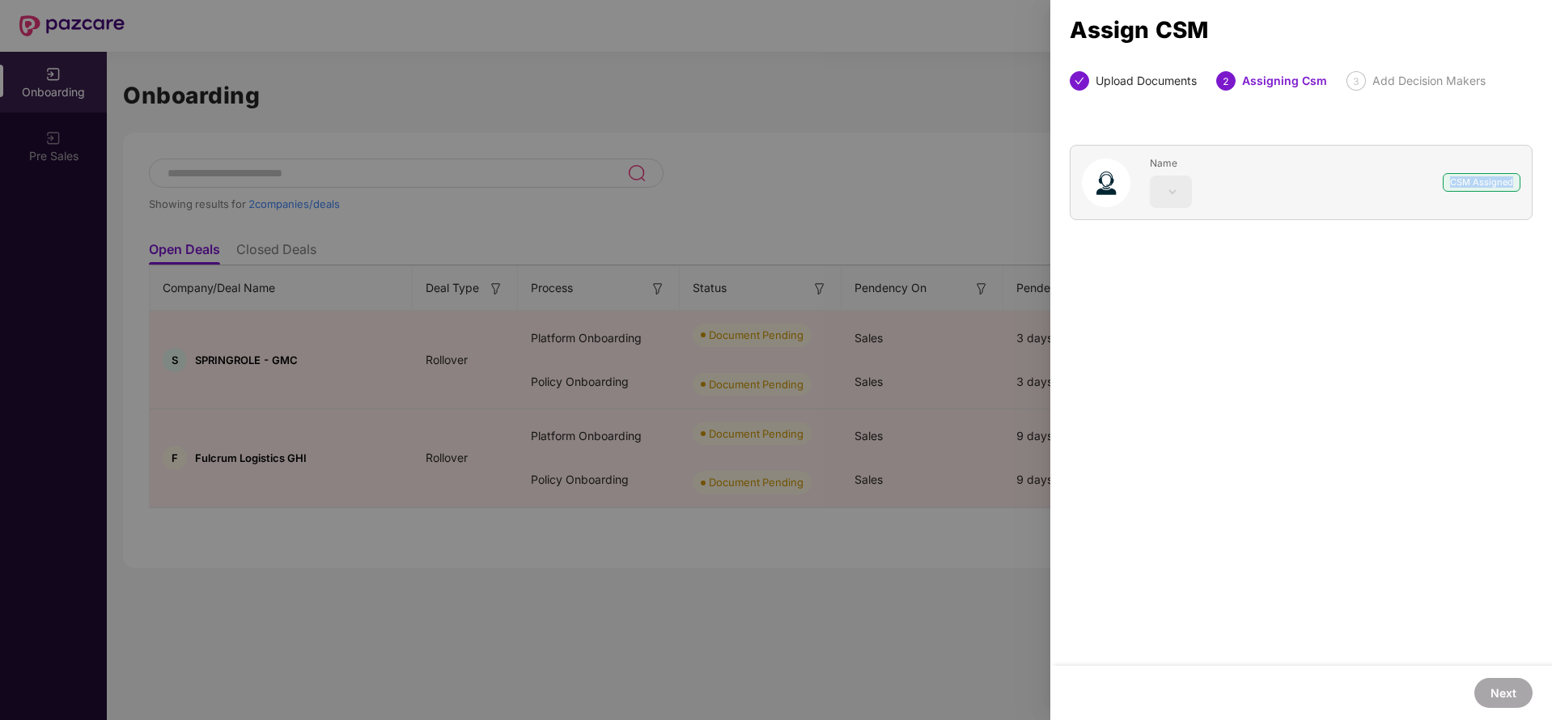
click at [1467, 188] on div "CSM Assigned" at bounding box center [1482, 182] width 78 height 19
click at [1143, 77] on div "Upload Documents" at bounding box center [1146, 80] width 101 height 19
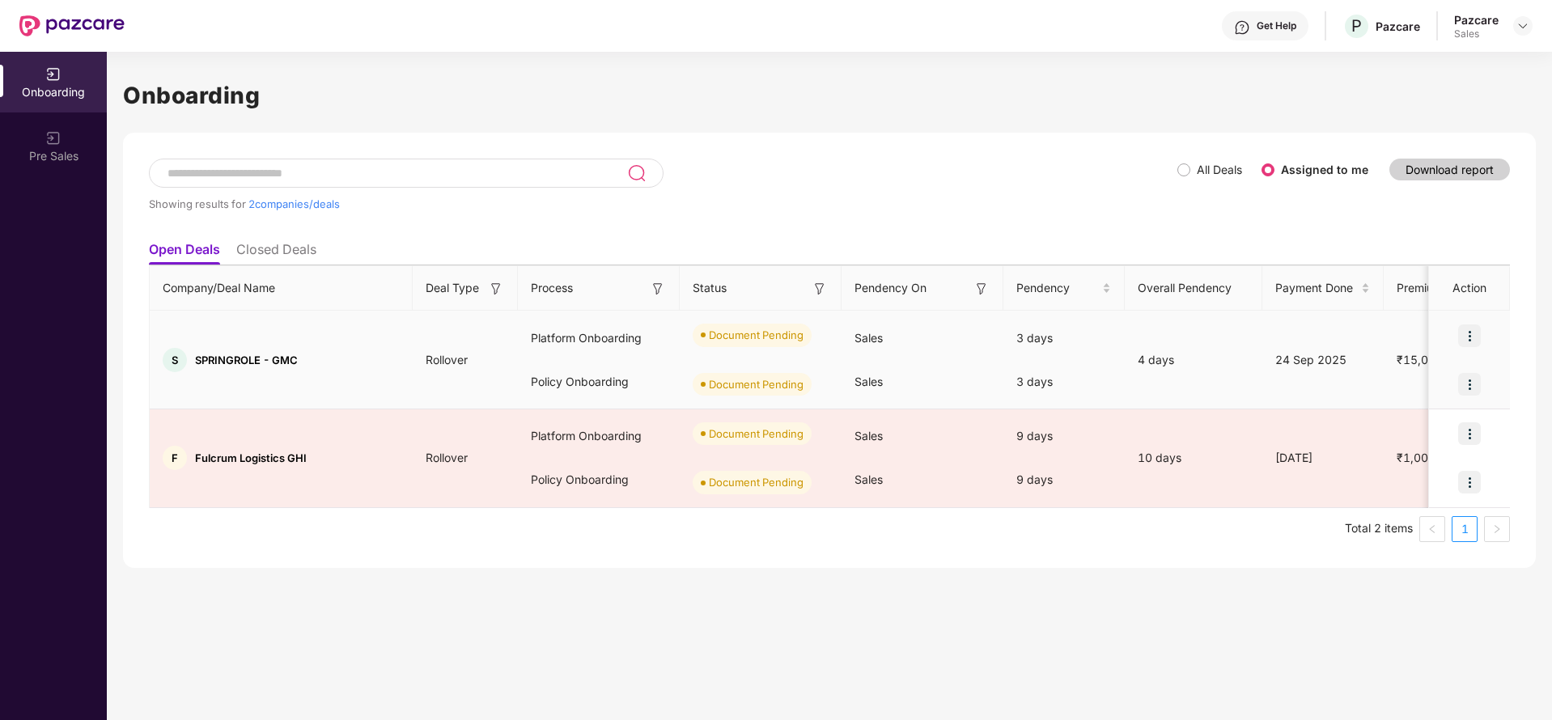
click at [1478, 331] on img at bounding box center [1469, 335] width 23 height 23
click at [1436, 373] on span "Upload Documents" at bounding box center [1395, 377] width 134 height 18
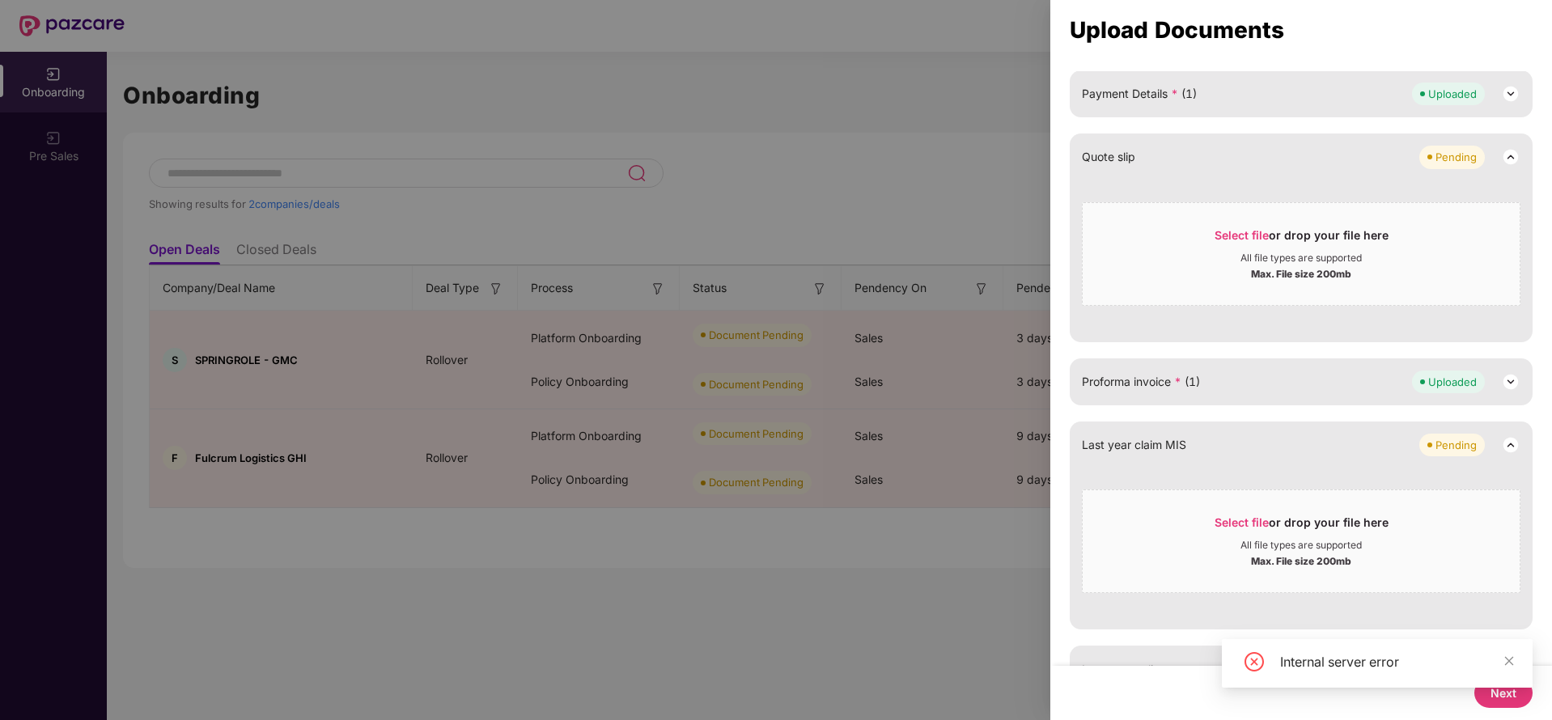
scroll to position [628, 0]
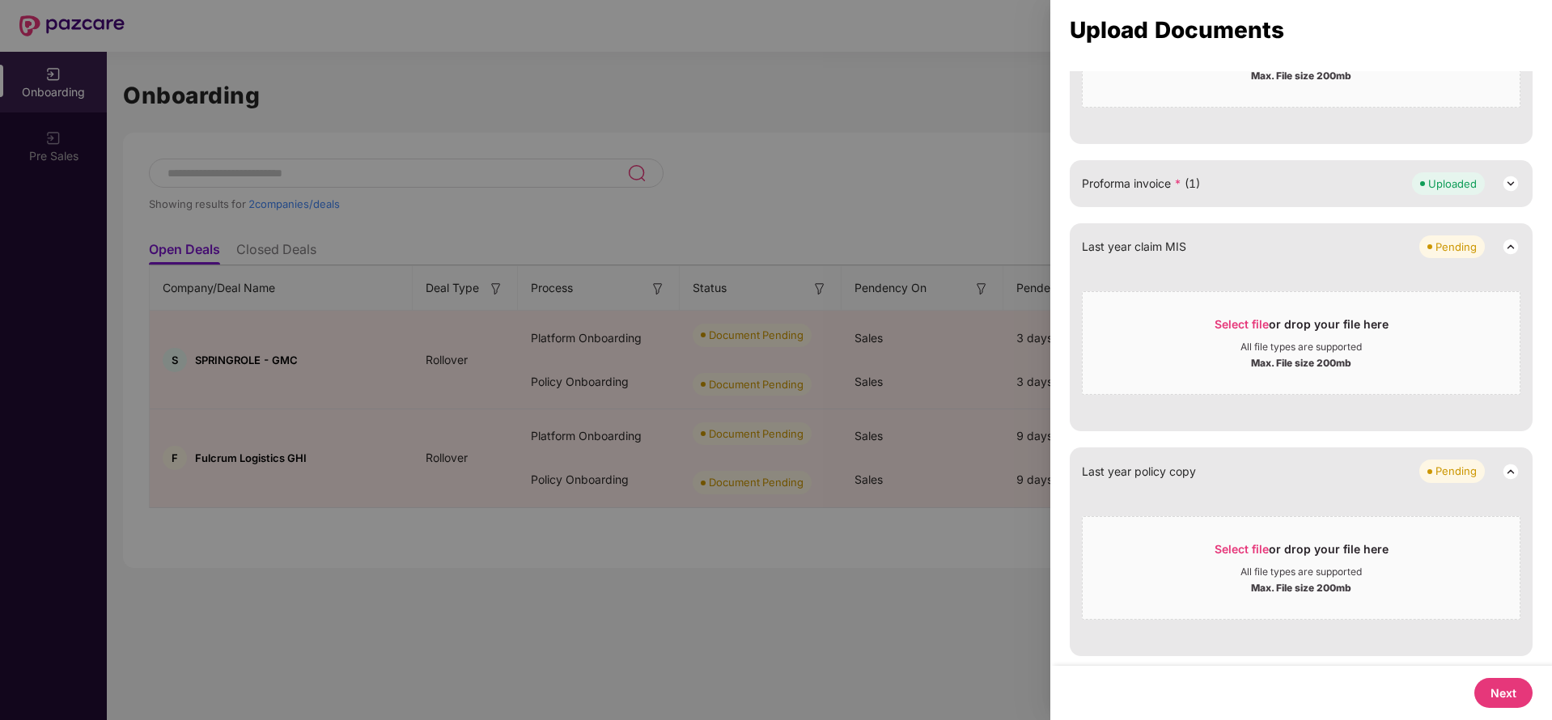
click at [1507, 678] on button "Next" at bounding box center [1503, 693] width 58 height 30
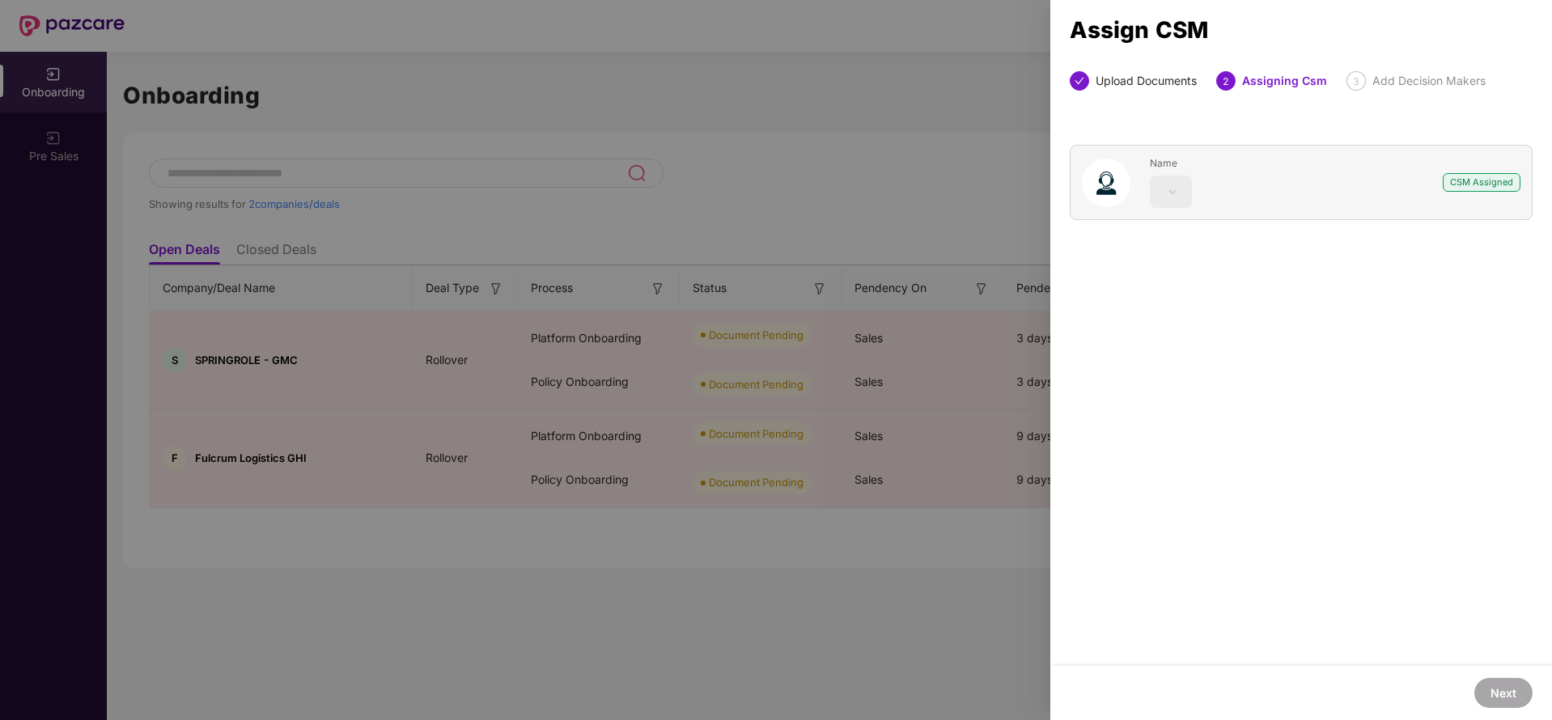
scroll to position [0, 0]
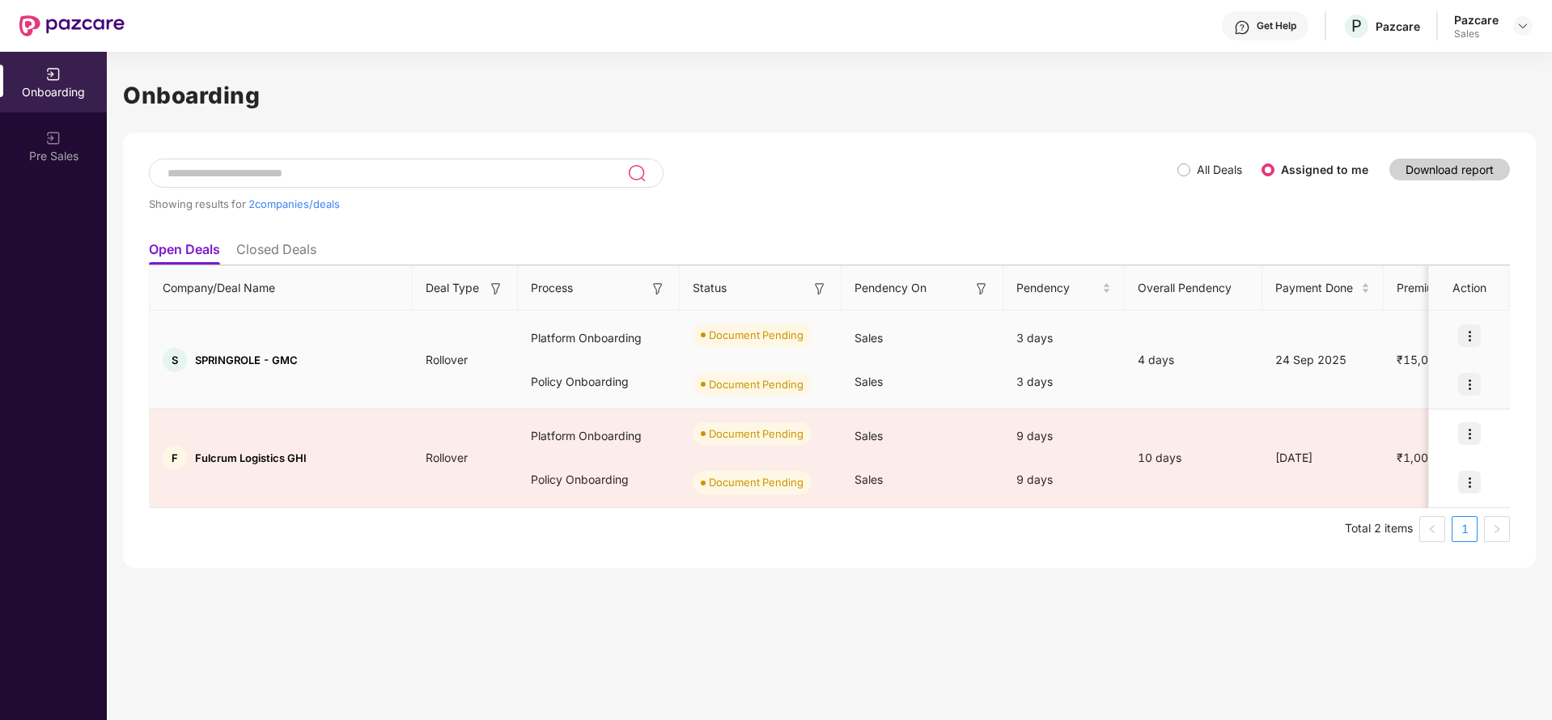
click at [1472, 333] on img at bounding box center [1469, 335] width 23 height 23
click at [1434, 372] on span "Upload Documents" at bounding box center [1395, 377] width 134 height 18
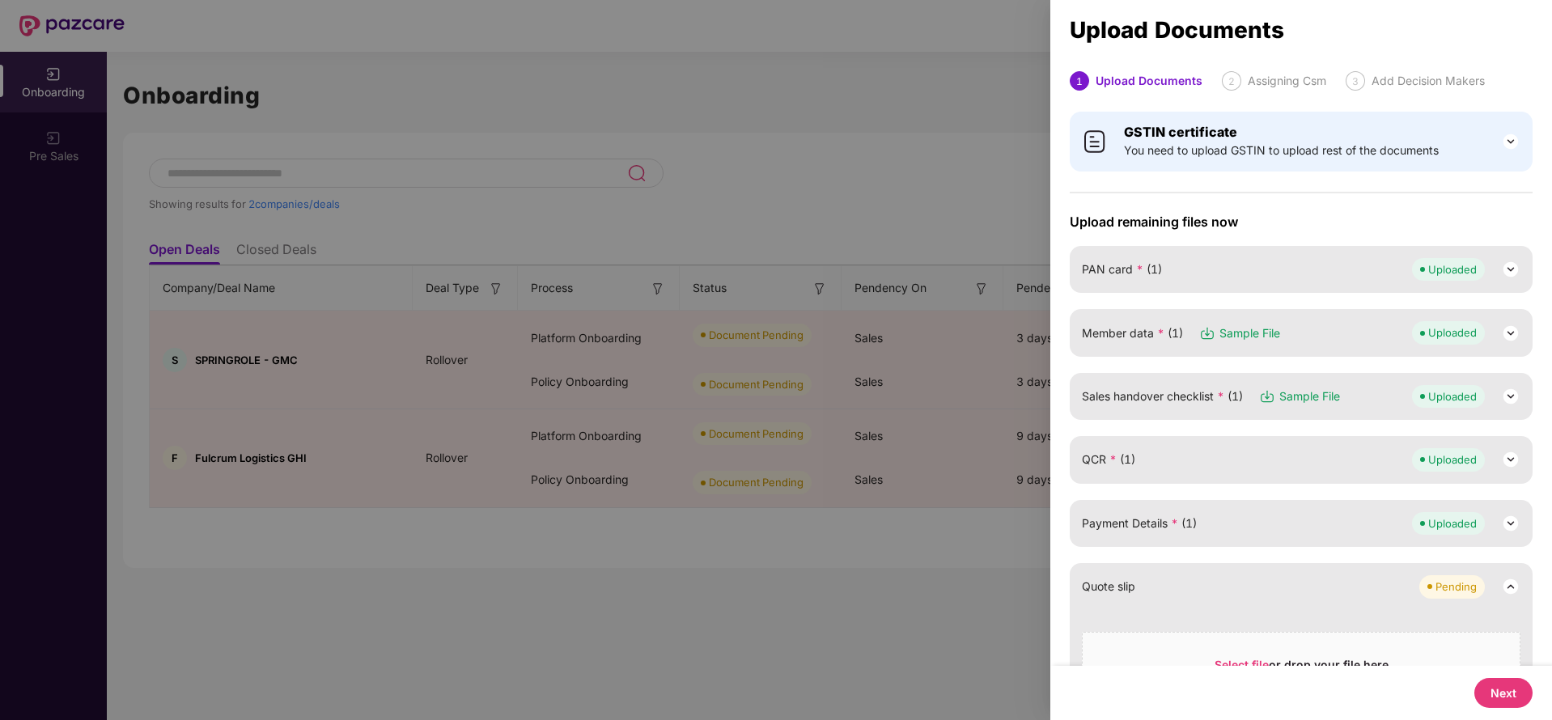
scroll to position [628, 0]
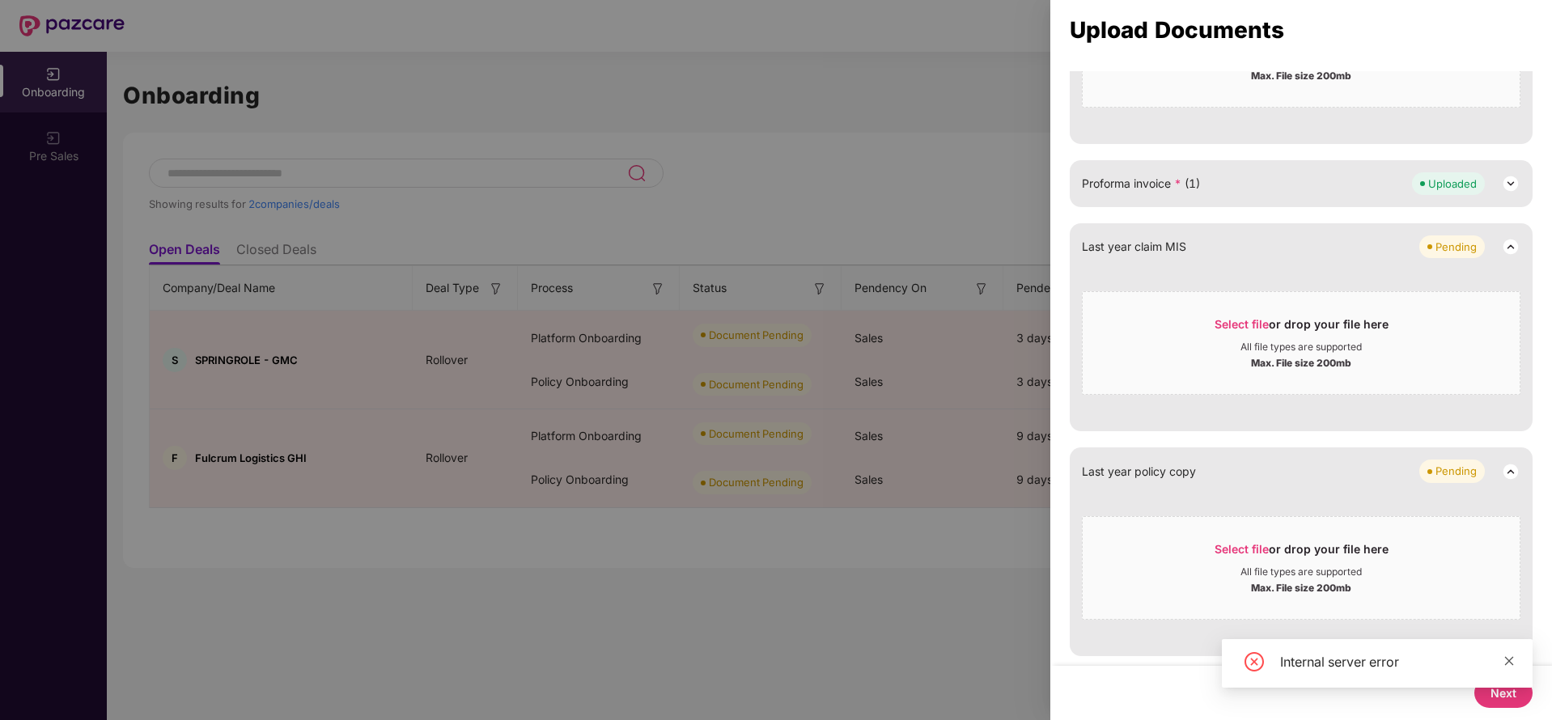
click at [1511, 660] on icon "close" at bounding box center [1508, 660] width 11 height 11
click at [1502, 690] on button "Next" at bounding box center [1503, 693] width 58 height 30
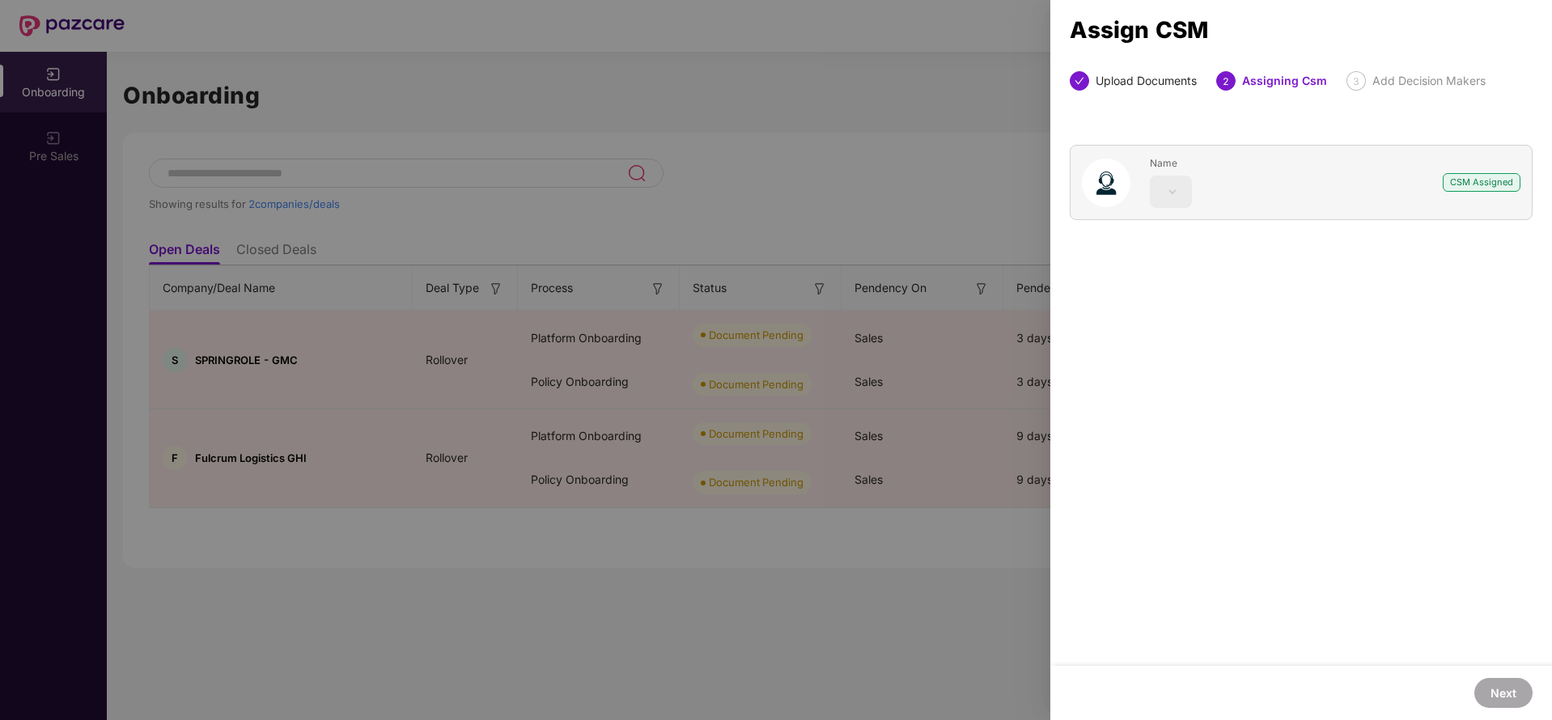
click at [925, 163] on div at bounding box center [776, 360] width 1552 height 720
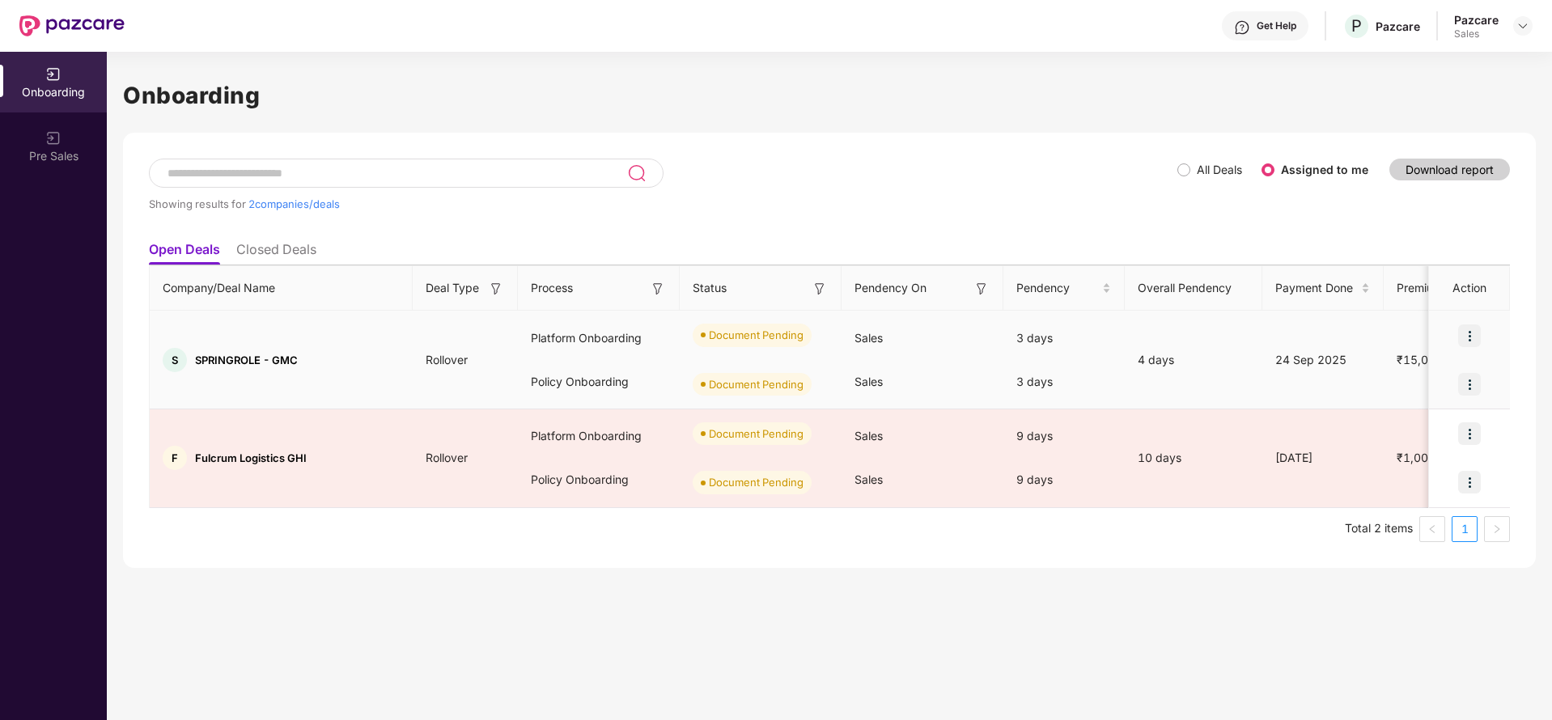
click at [1476, 332] on img at bounding box center [1469, 335] width 23 height 23
click at [1367, 384] on span "Upload Documents" at bounding box center [1395, 377] width 134 height 18
click at [1473, 332] on img at bounding box center [1469, 335] width 23 height 23
click at [1405, 373] on span "Upload Documents" at bounding box center [1395, 377] width 134 height 18
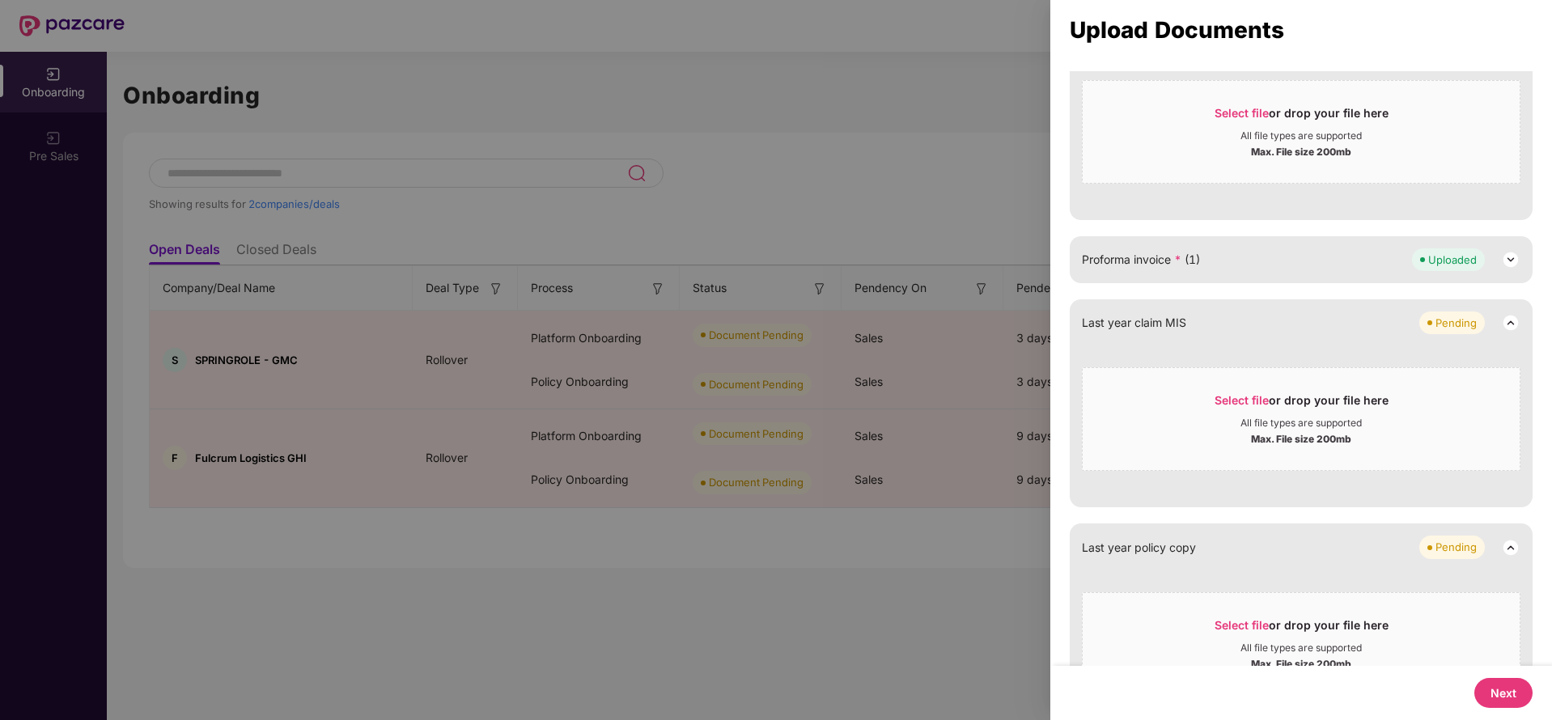
scroll to position [628, 0]
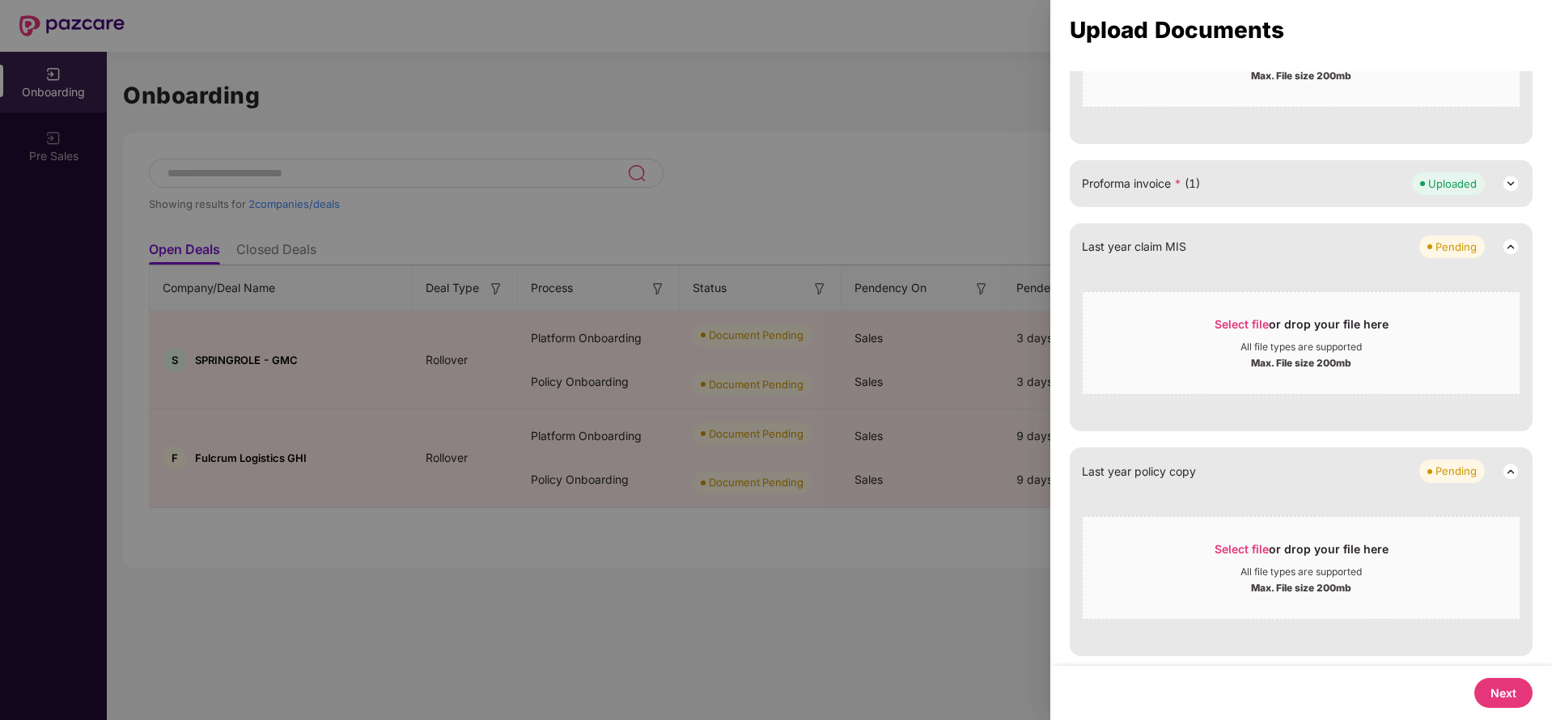
click at [1501, 683] on button "Next" at bounding box center [1503, 693] width 58 height 30
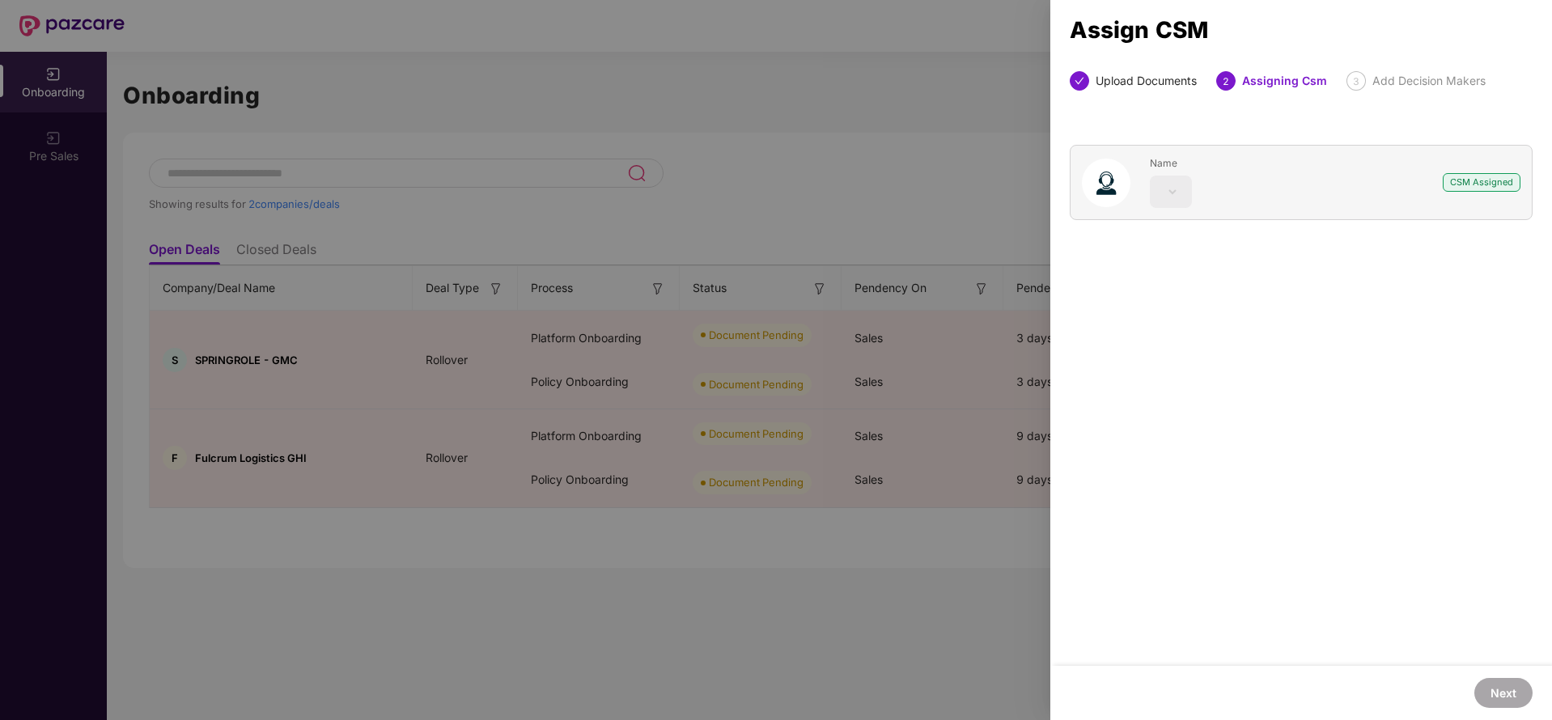
click at [884, 195] on div at bounding box center [776, 360] width 1552 height 720
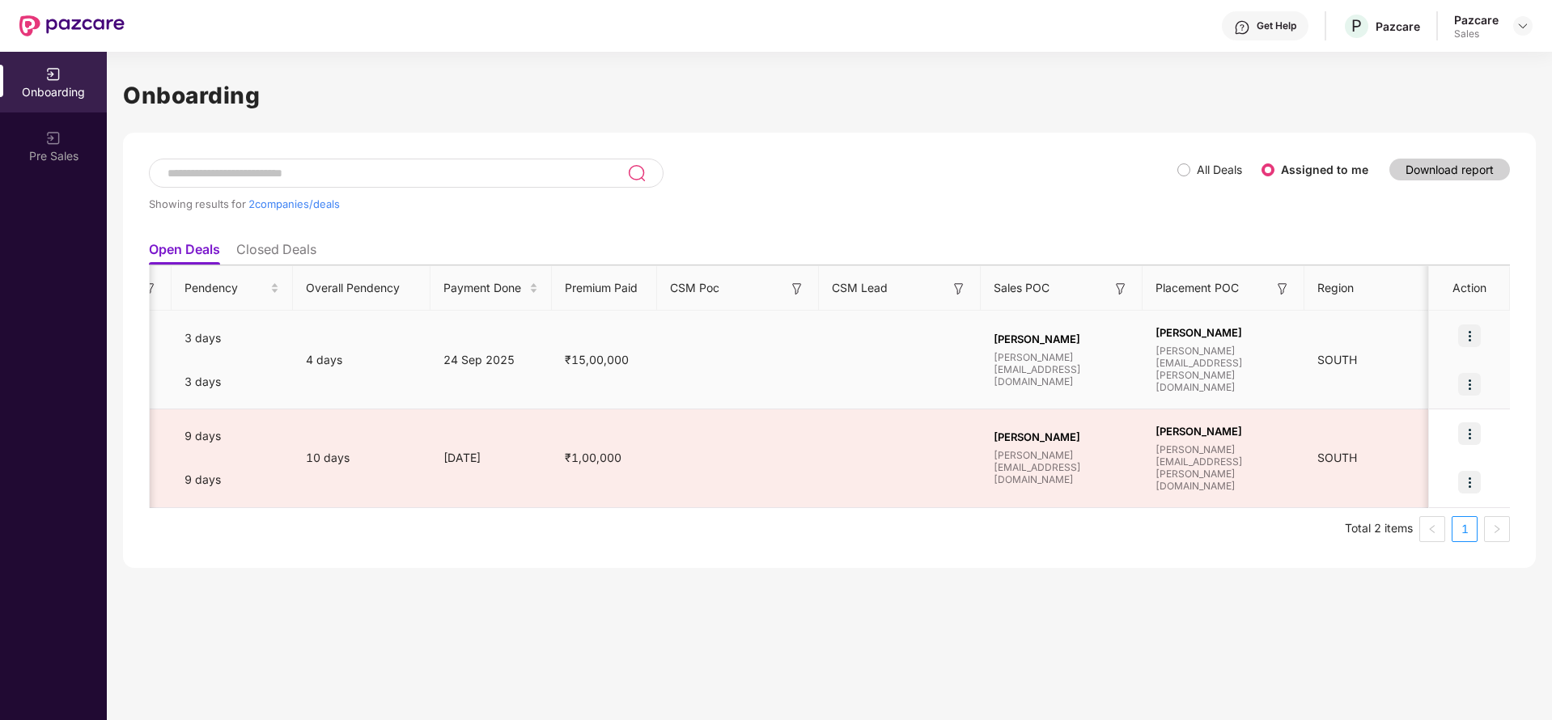
scroll to position [0, 833]
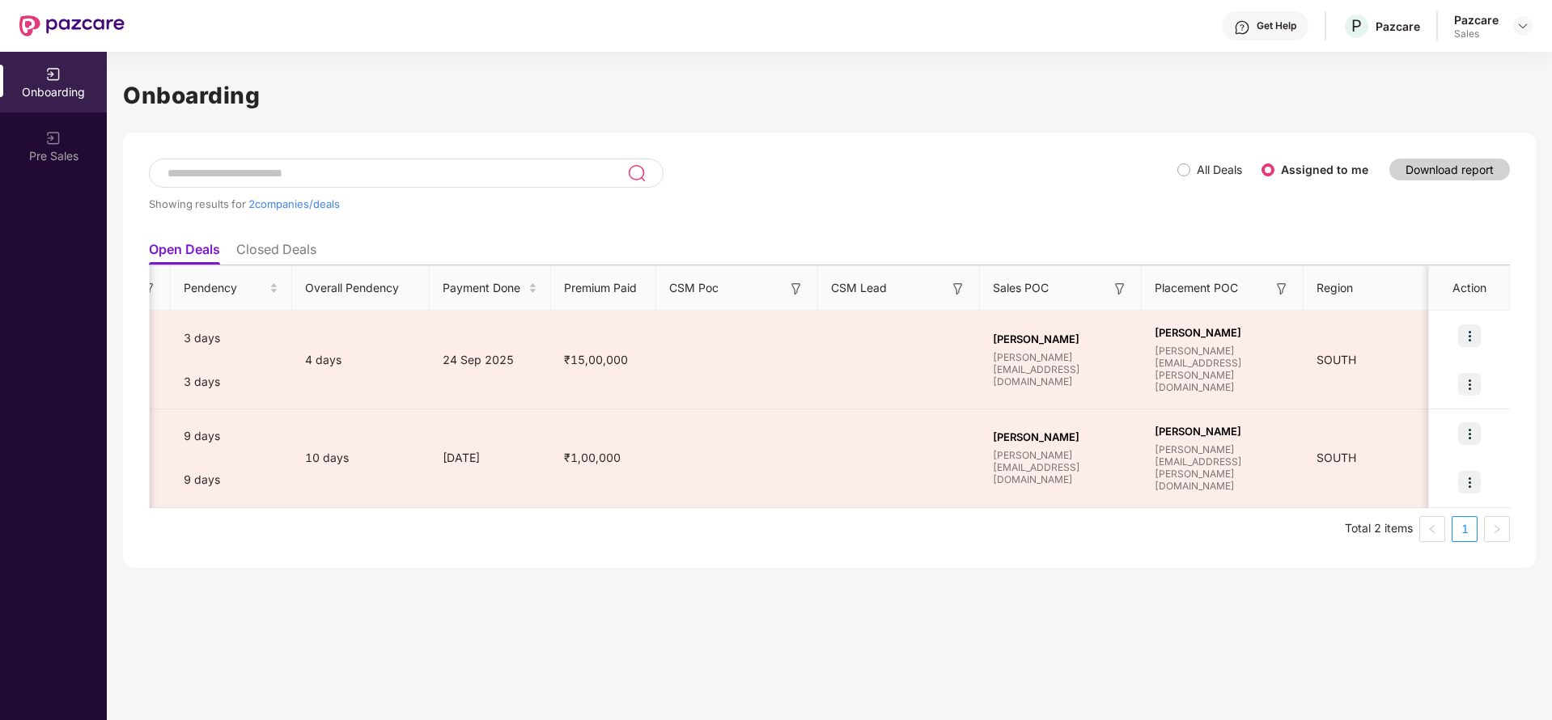
click at [1064, 108] on h1 "Onboarding" at bounding box center [829, 96] width 1413 height 36
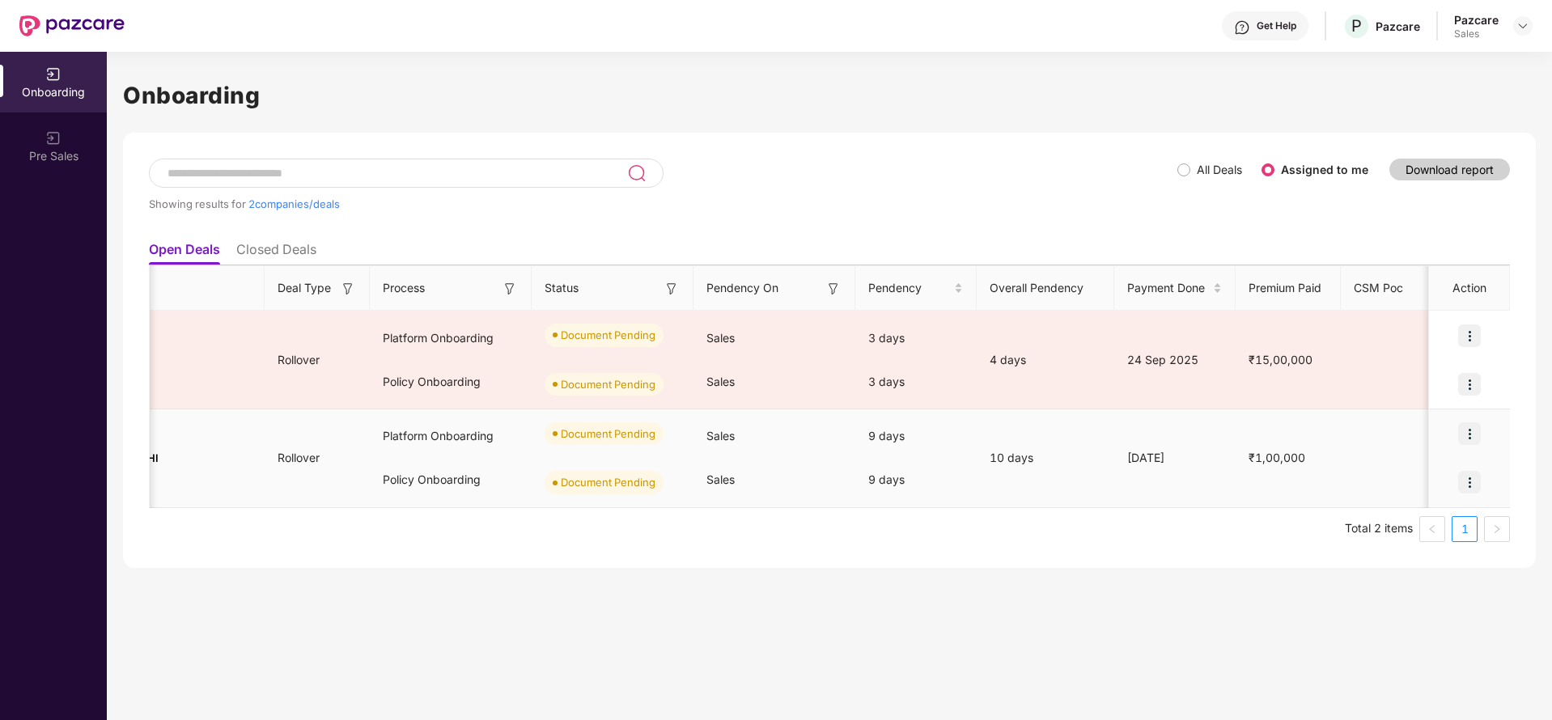
scroll to position [0, 0]
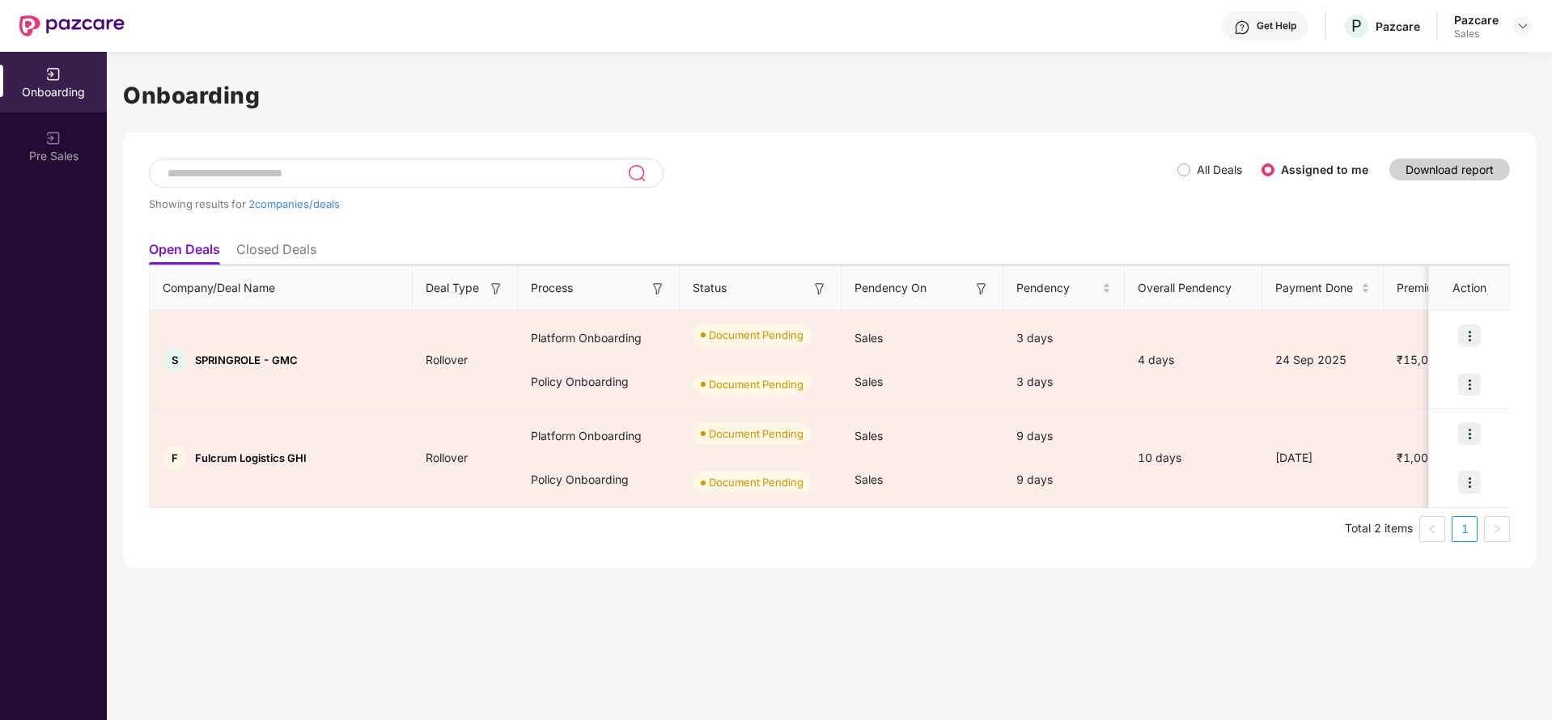
click at [773, 149] on div "Showing results for 2 companies/deals All Deals Assigned to me Download report …" at bounding box center [829, 350] width 1413 height 435
